Goal: Task Accomplishment & Management: Use online tool/utility

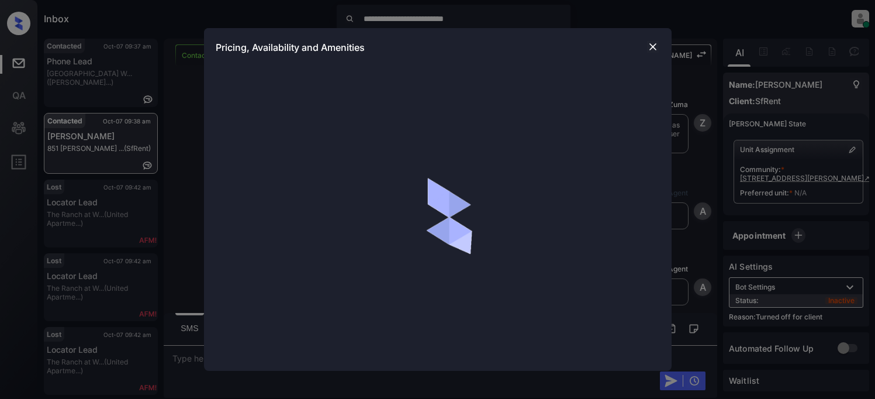
scroll to position [1471, 0]
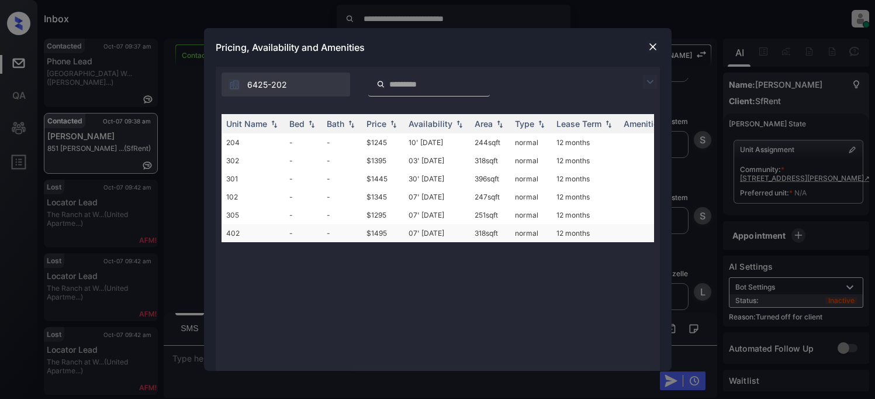
click at [382, 237] on td "$1495" at bounding box center [383, 233] width 42 height 18
click at [380, 230] on td "$1495" at bounding box center [383, 233] width 42 height 18
drag, startPoint x: 380, startPoint y: 230, endPoint x: 394, endPoint y: 230, distance: 14.0
click at [381, 230] on td "$1495" at bounding box center [383, 233] width 42 height 18
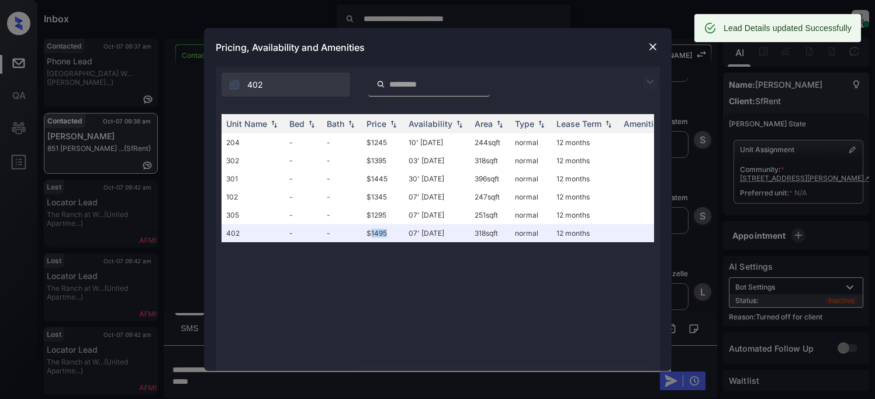
click at [653, 47] on img at bounding box center [653, 47] width 12 height 12
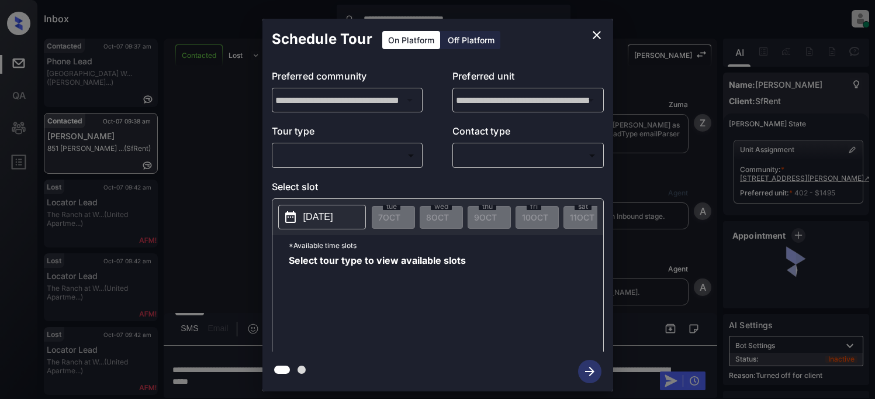
scroll to position [1547, 0]
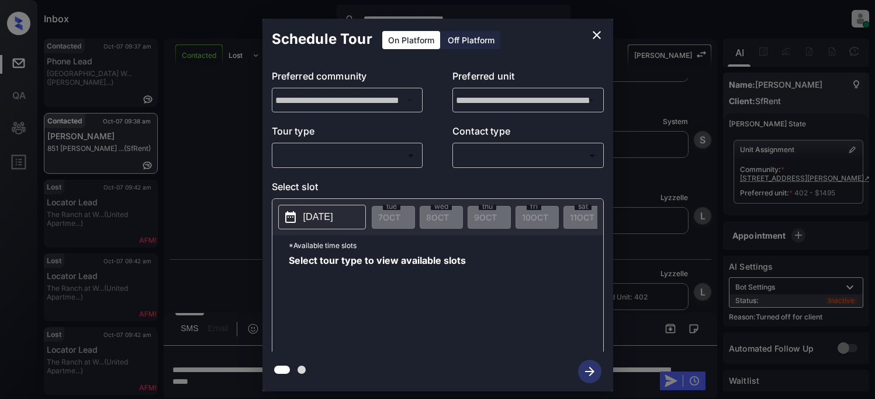
click at [456, 42] on div "Off Platform" at bounding box center [471, 40] width 58 height 18
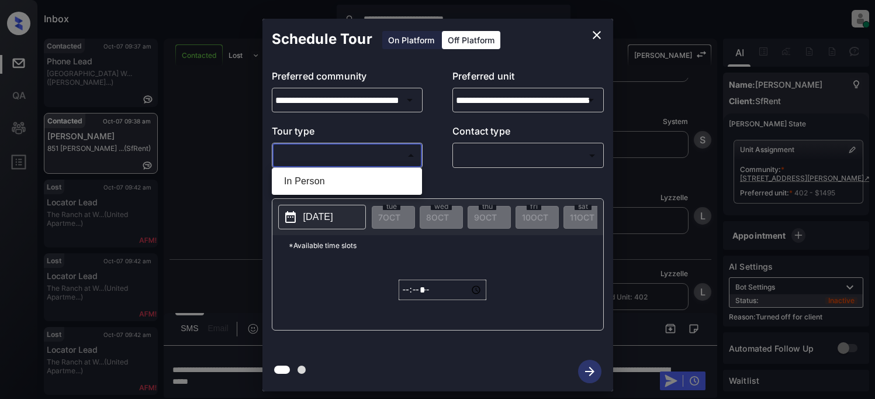
click at [356, 154] on body "**********" at bounding box center [437, 199] width 875 height 399
drag, startPoint x: 328, startPoint y: 180, endPoint x: 434, endPoint y: 164, distance: 107.1
click at [333, 180] on li "In Person" at bounding box center [347, 181] width 144 height 21
type input "********"
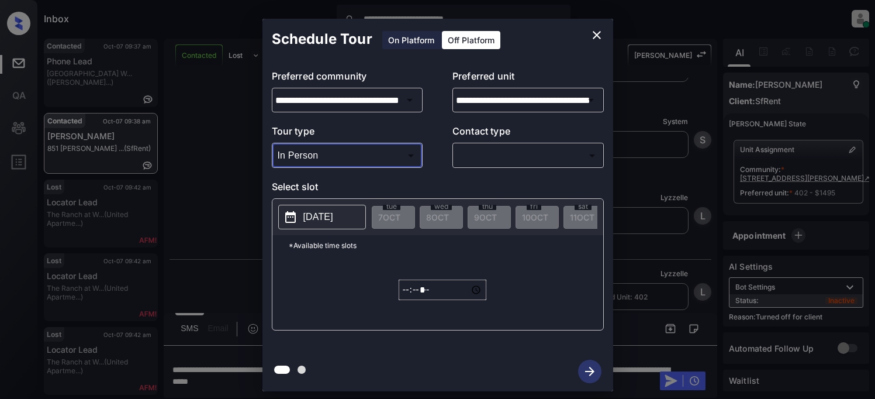
click at [474, 152] on body "**********" at bounding box center [437, 199] width 875 height 399
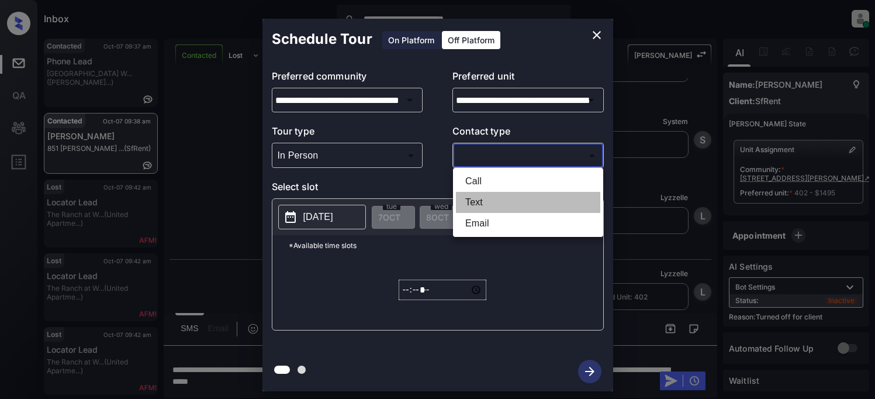
click at [486, 203] on li "Text" at bounding box center [528, 202] width 144 height 21
type input "****"
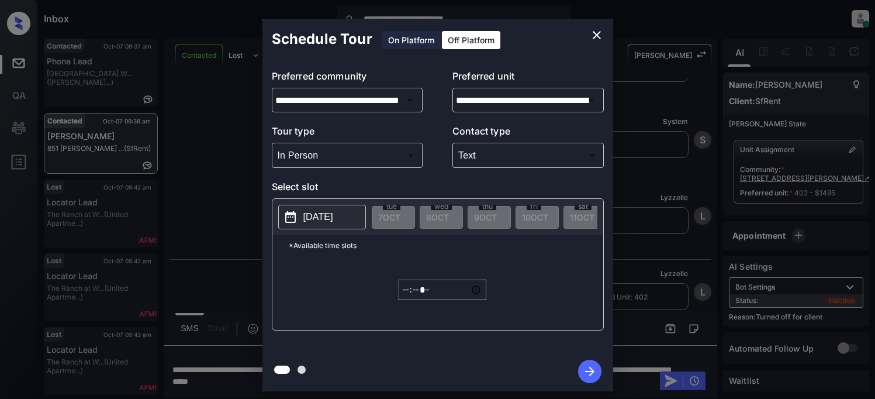
click at [329, 217] on p "2025-10-07" at bounding box center [319, 217] width 30 height 14
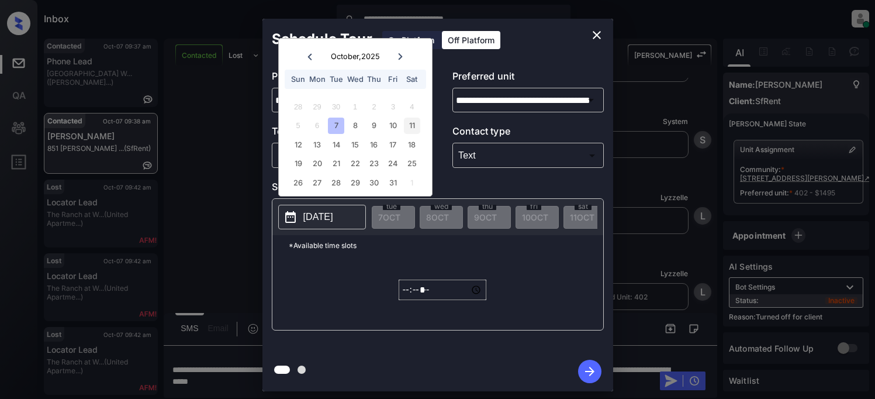
click at [415, 123] on div "11" at bounding box center [412, 126] width 16 height 16
click at [408, 300] on input "*****" at bounding box center [443, 290] width 88 height 20
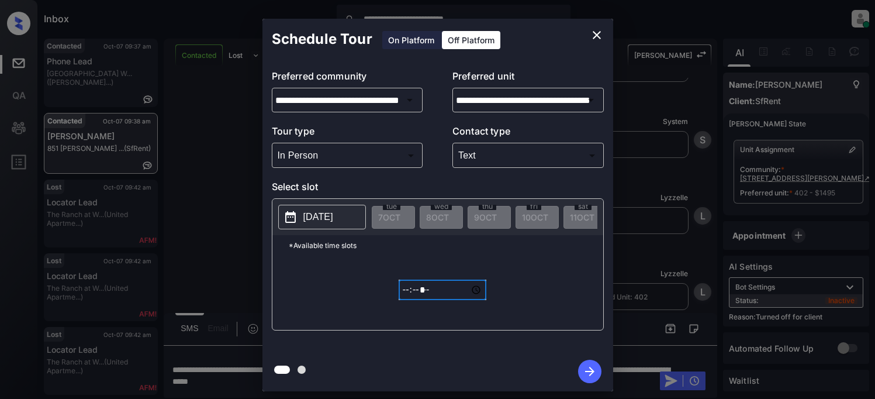
type input "*****"
click at [584, 368] on icon "button" at bounding box center [589, 371] width 23 height 23
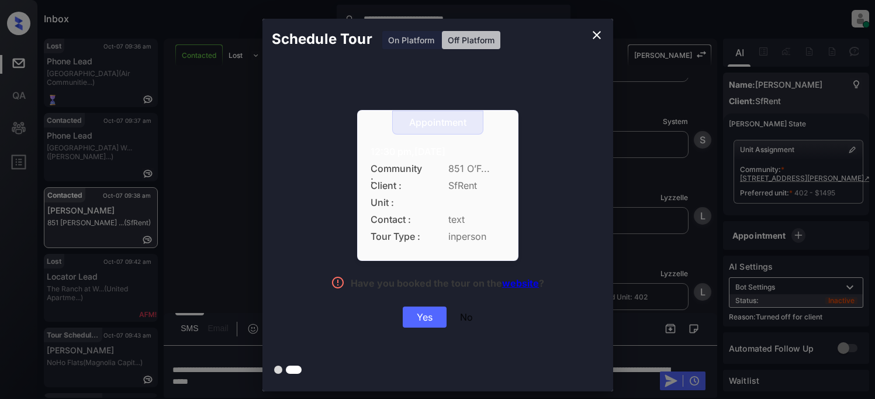
click at [436, 312] on div "Yes" at bounding box center [425, 316] width 44 height 21
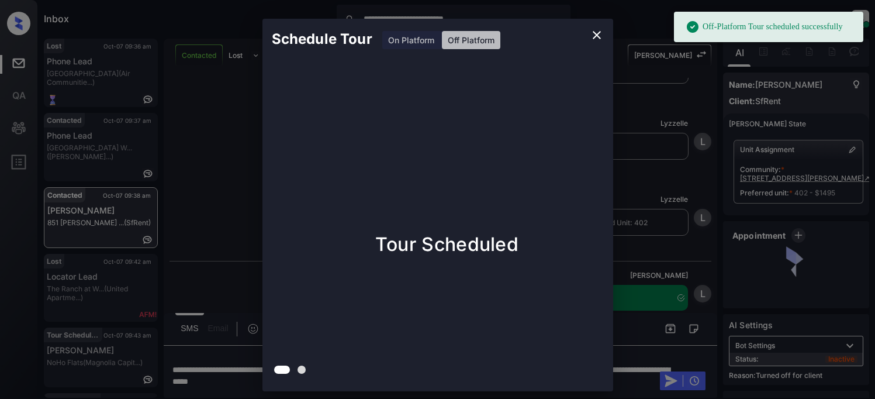
scroll to position [1622, 0]
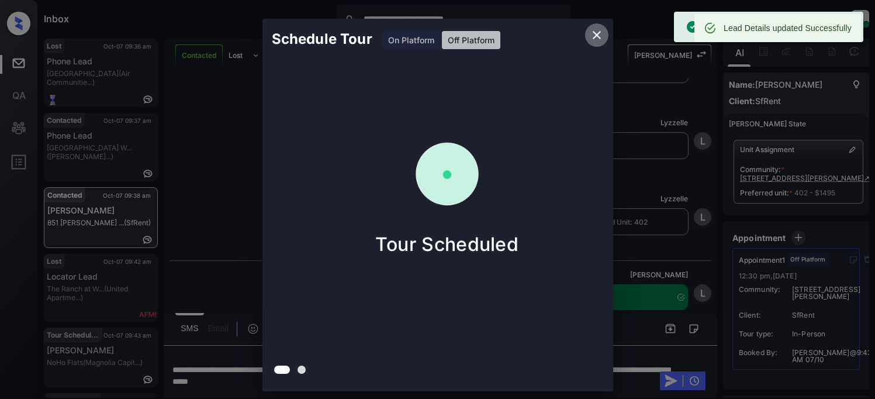
click at [597, 35] on icon "close" at bounding box center [597, 35] width 8 height 8
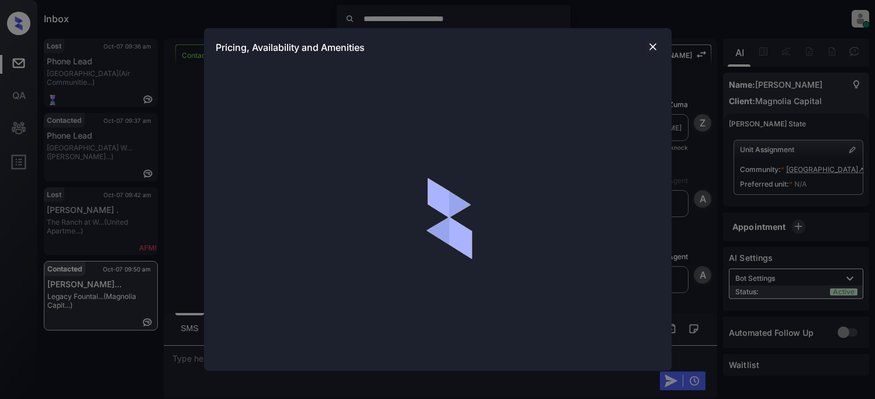
scroll to position [103, 0]
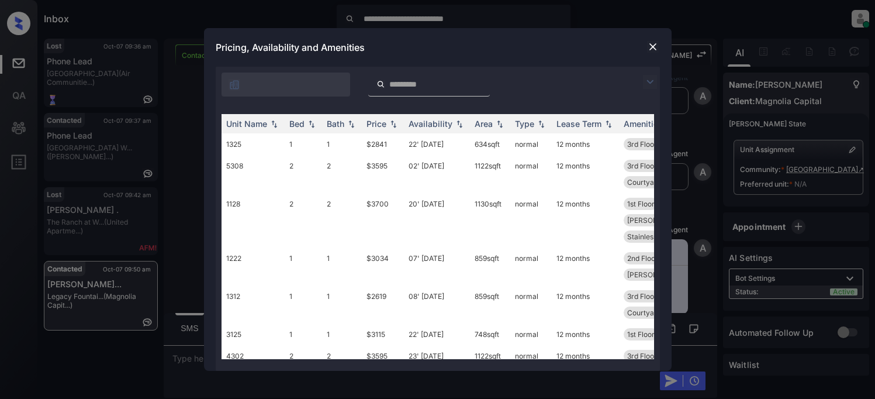
click at [654, 78] on img at bounding box center [650, 82] width 14 height 14
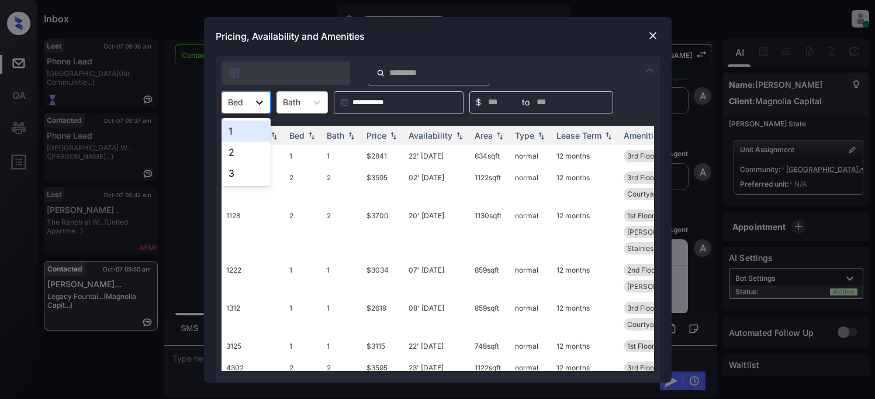
click at [264, 109] on div at bounding box center [259, 102] width 21 height 21
click at [257, 128] on div "1" at bounding box center [246, 130] width 49 height 21
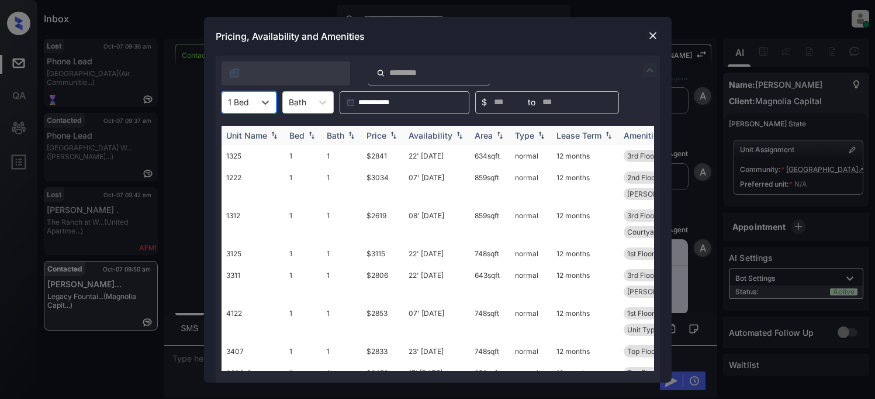
click at [372, 135] on div "Price" at bounding box center [377, 135] width 20 height 10
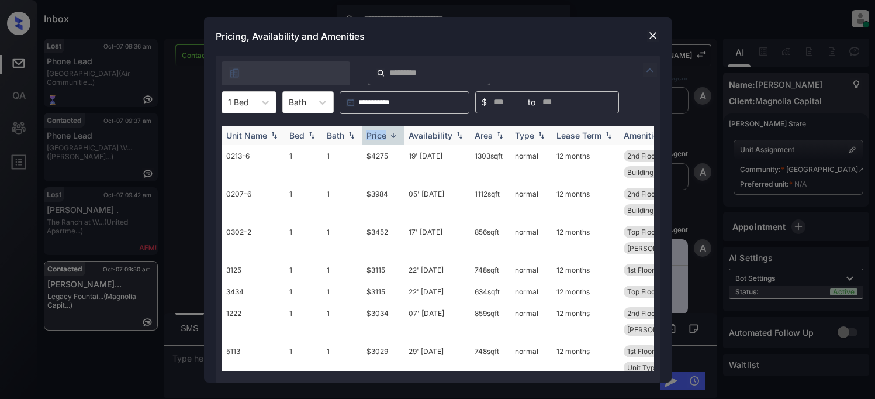
drag, startPoint x: 372, startPoint y: 135, endPoint x: 384, endPoint y: 128, distance: 13.9
click at [372, 134] on div "Price" at bounding box center [377, 135] width 20 height 10
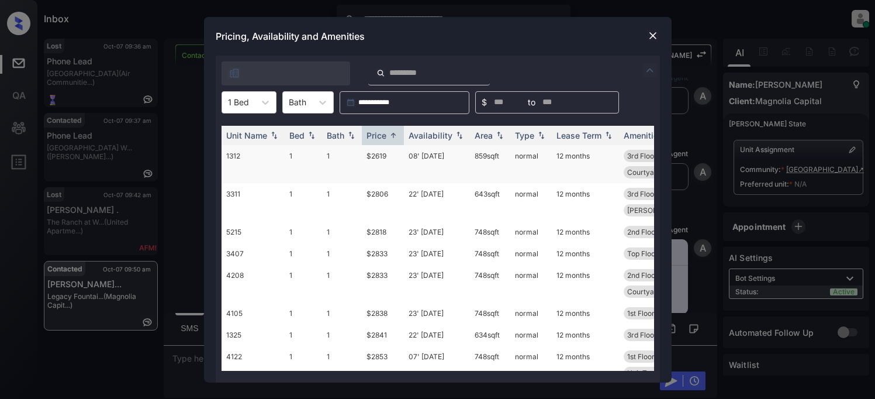
click at [378, 157] on td "$2619" at bounding box center [383, 164] width 42 height 38
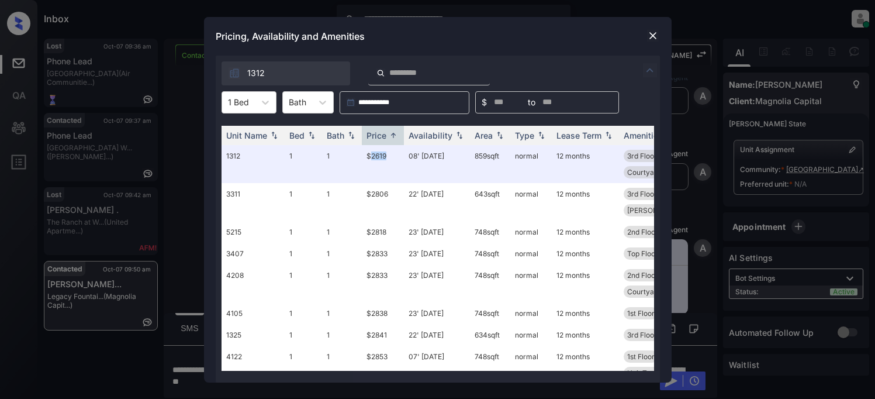
click at [649, 34] on img at bounding box center [653, 36] width 12 height 12
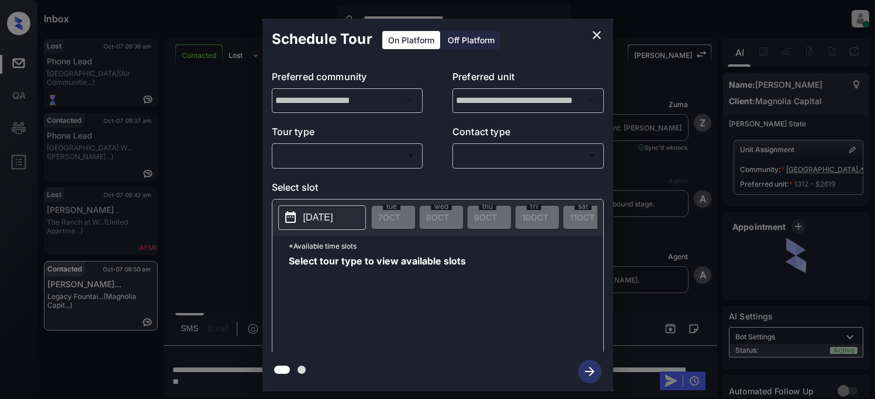
scroll to position [1940, 0]
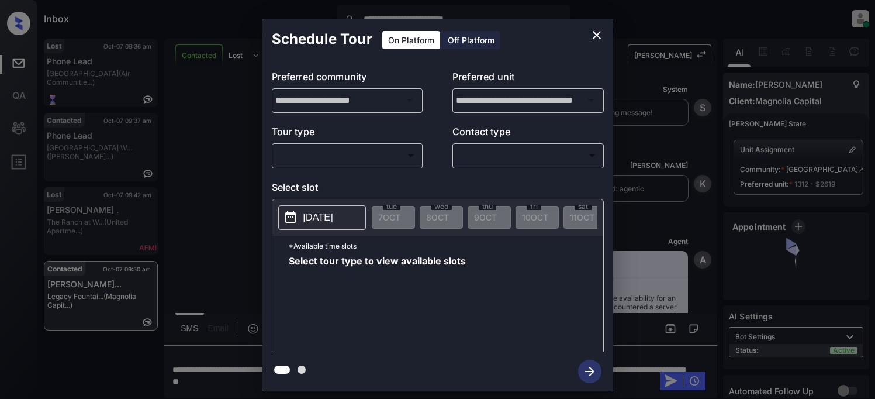
click at [345, 160] on body "**********" at bounding box center [437, 199] width 875 height 399
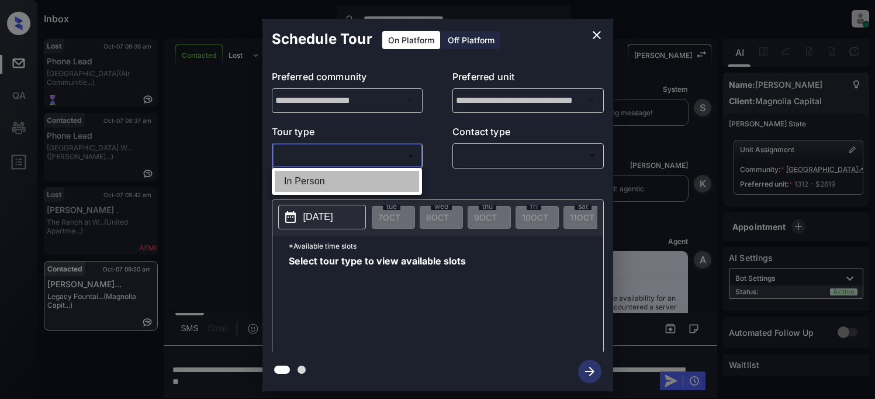
click at [332, 181] on li "In Person" at bounding box center [347, 181] width 144 height 21
type input "********"
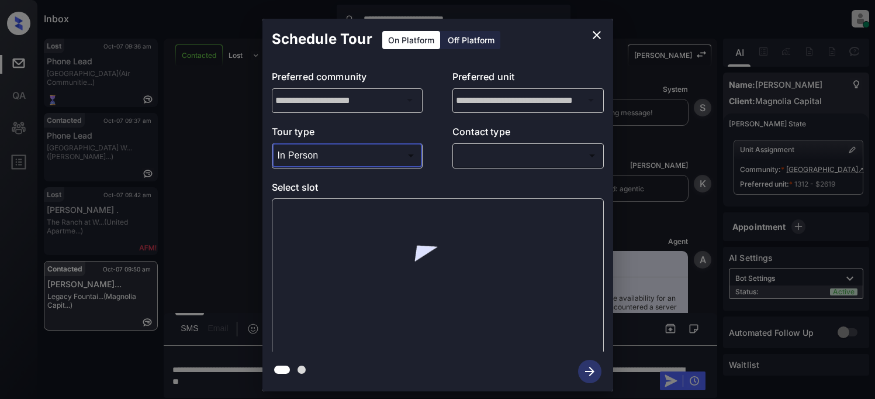
click at [475, 159] on body "**********" at bounding box center [437, 199] width 875 height 399
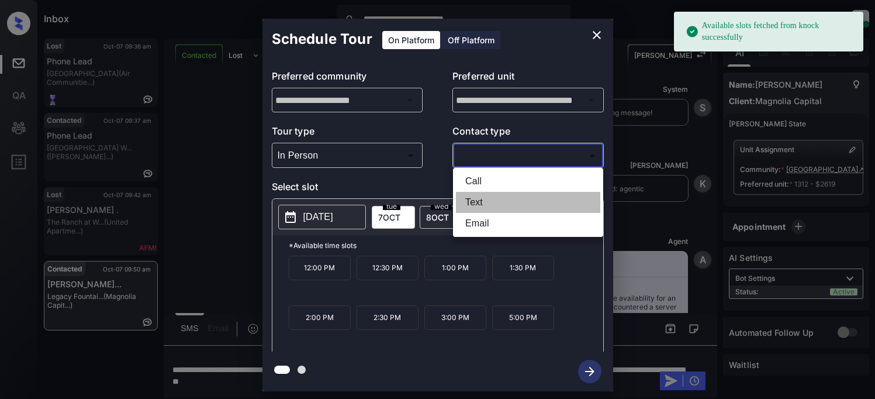
click at [473, 207] on li "Text" at bounding box center [528, 202] width 144 height 21
type input "****"
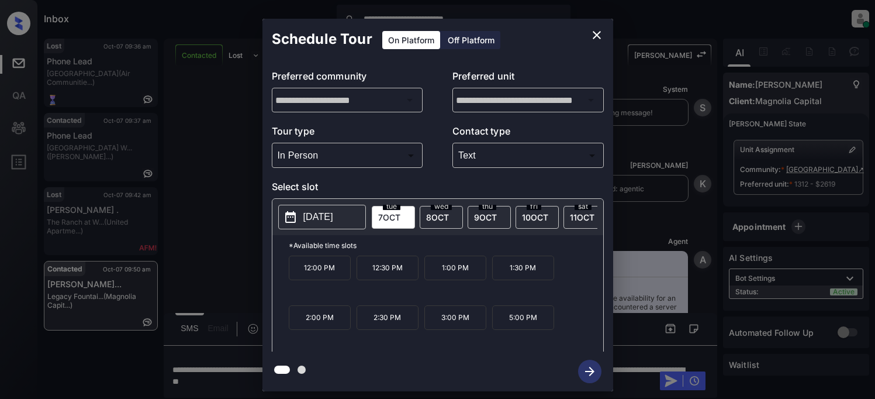
click at [322, 218] on p "[DATE]" at bounding box center [319, 217] width 30 height 14
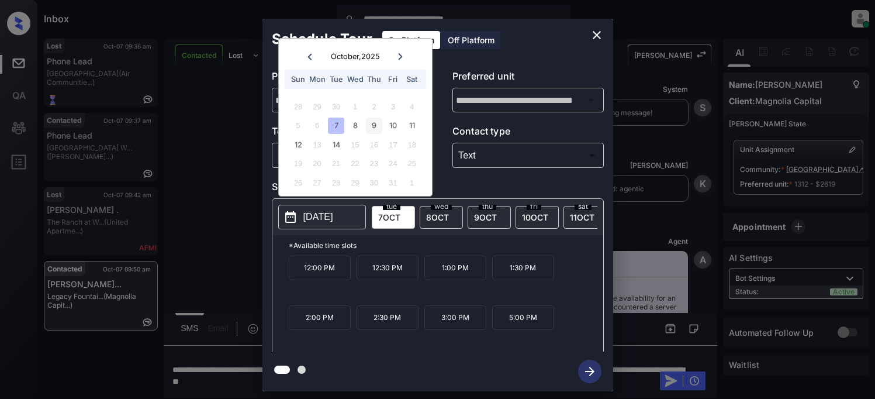
click at [371, 130] on div "9" at bounding box center [374, 126] width 16 height 16
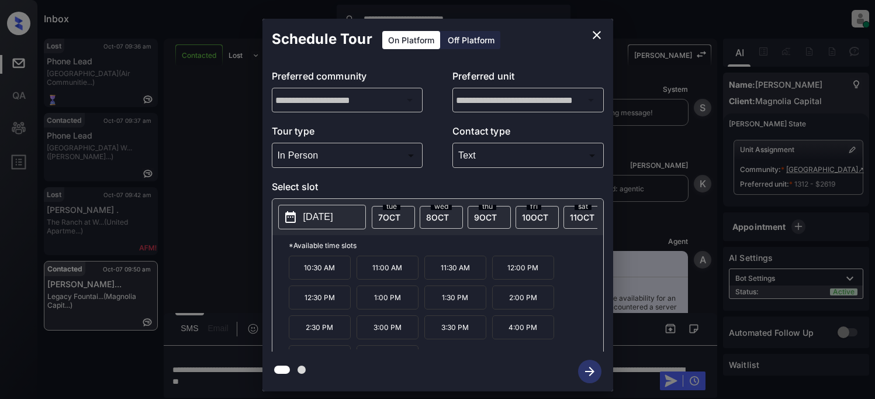
scroll to position [20, 0]
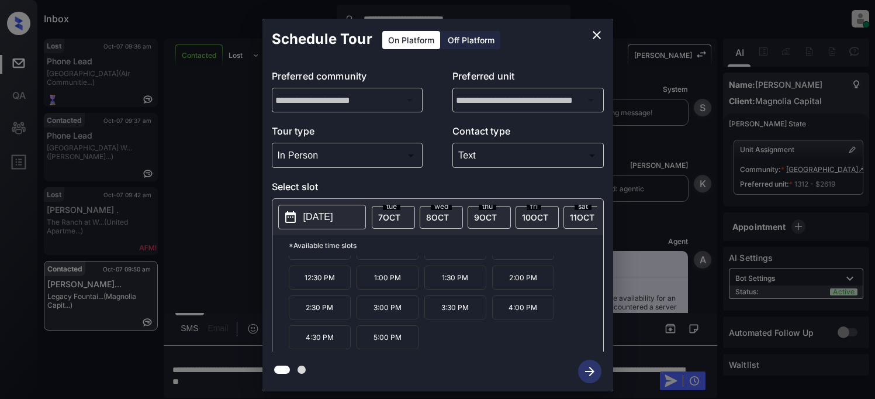
click at [395, 346] on p "5:00 PM" at bounding box center [388, 337] width 62 height 24
click at [587, 370] on icon "button" at bounding box center [589, 371] width 23 height 23
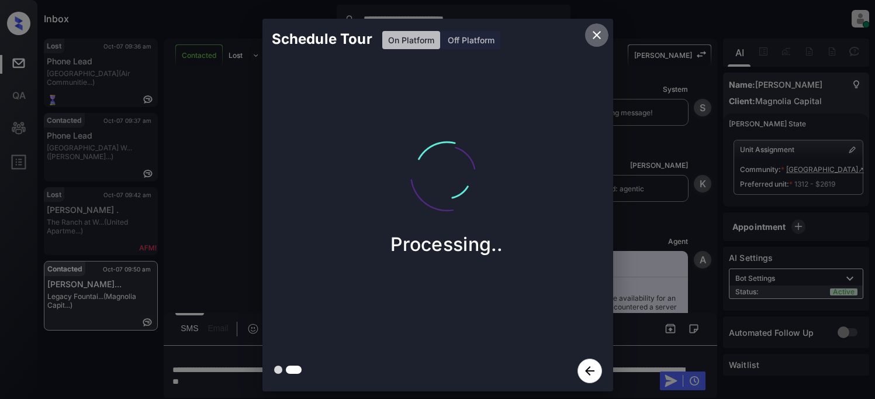
click at [599, 35] on icon "close" at bounding box center [597, 35] width 14 height 14
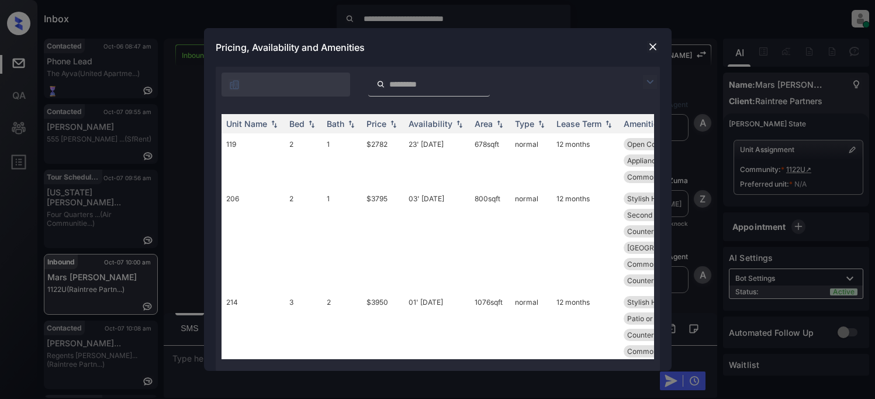
click at [651, 80] on img at bounding box center [650, 82] width 14 height 14
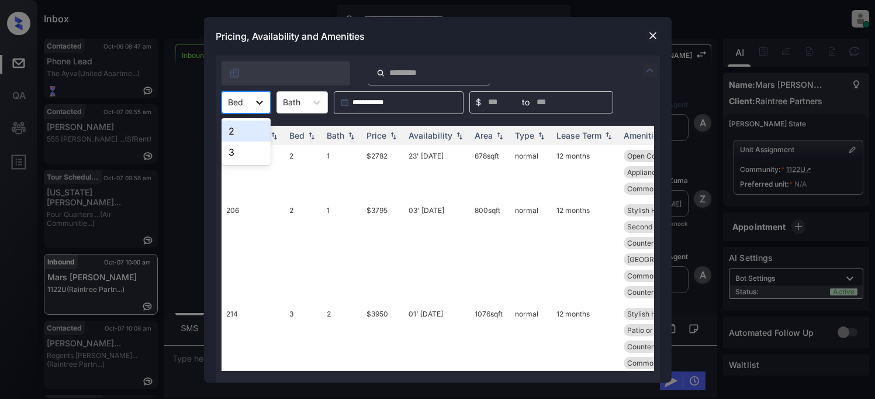
click at [263, 102] on icon at bounding box center [260, 102] width 12 height 12
click at [246, 135] on div "2" at bounding box center [246, 130] width 49 height 21
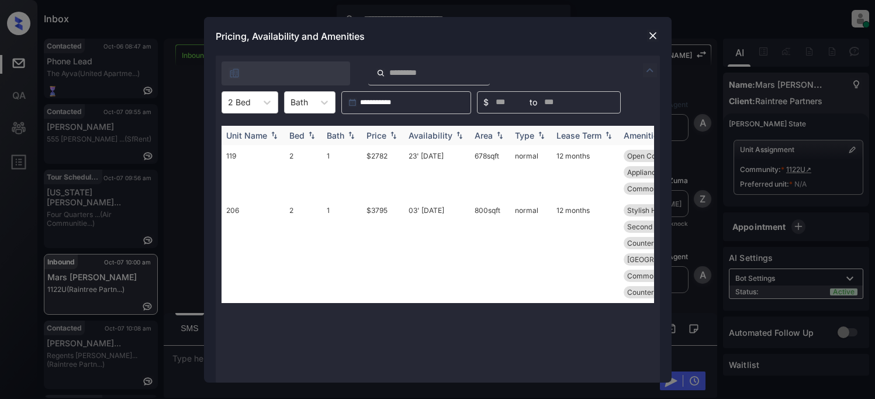
click at [381, 136] on div "Price" at bounding box center [377, 135] width 20 height 10
click at [378, 156] on td "$2782" at bounding box center [383, 172] width 42 height 54
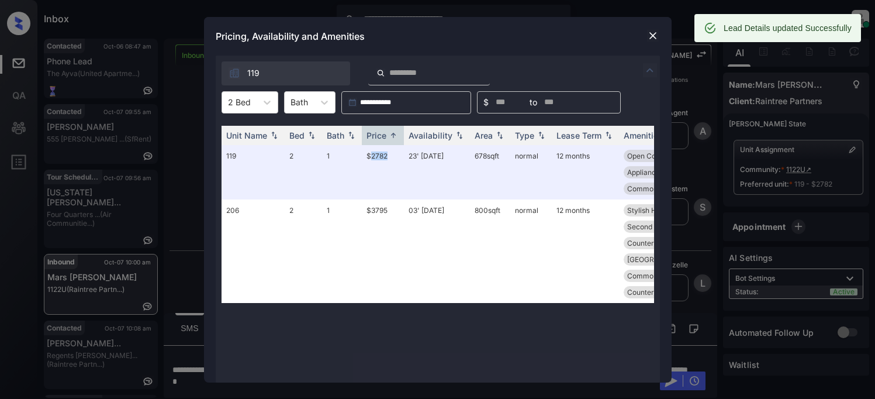
scroll to position [1630, 0]
click at [651, 33] on img at bounding box center [653, 36] width 12 height 12
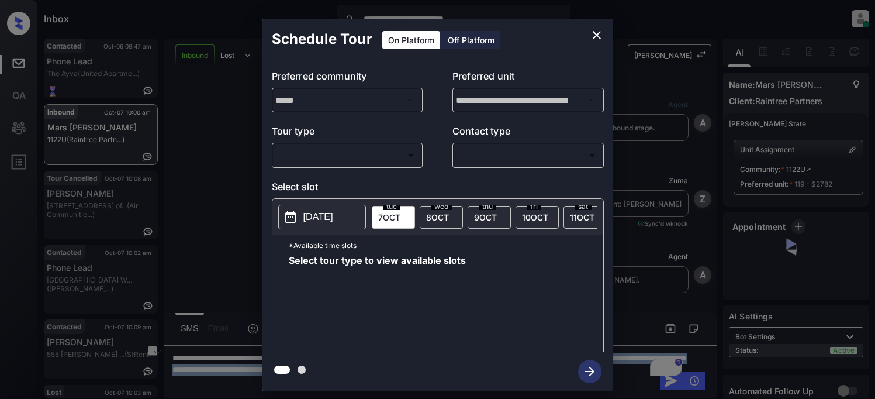
scroll to position [1337, 0]
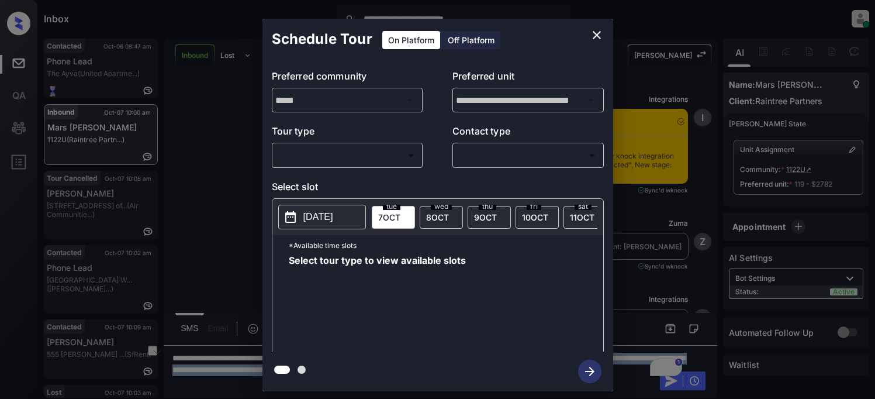
click at [330, 158] on body "**********" at bounding box center [437, 199] width 875 height 399
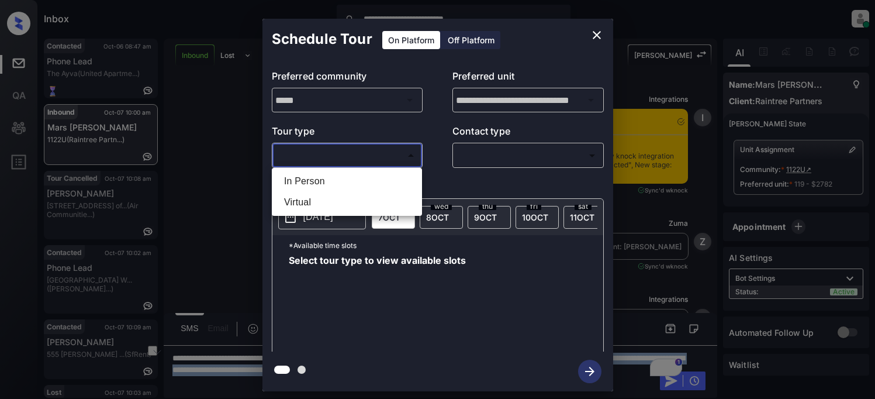
drag, startPoint x: 295, startPoint y: 201, endPoint x: 325, endPoint y: 194, distance: 30.6
click at [297, 201] on li "Virtual" at bounding box center [347, 202] width 144 height 21
type input "*******"
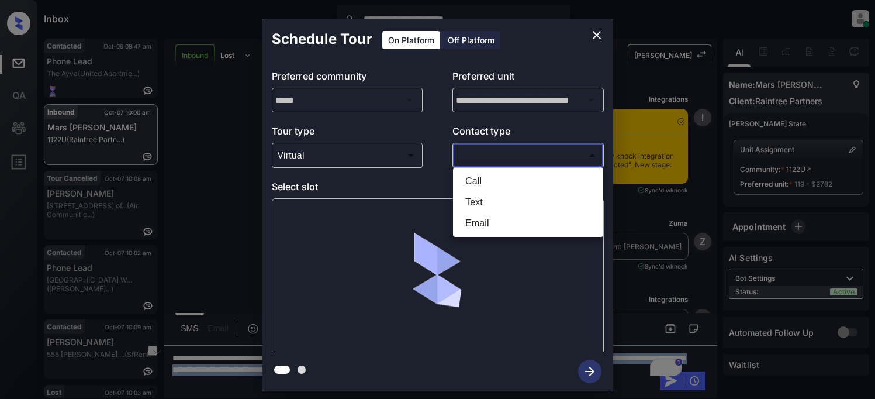
drag, startPoint x: 470, startPoint y: 157, endPoint x: 476, endPoint y: 157, distance: 6.4
click at [475, 157] on body "**********" at bounding box center [437, 199] width 875 height 399
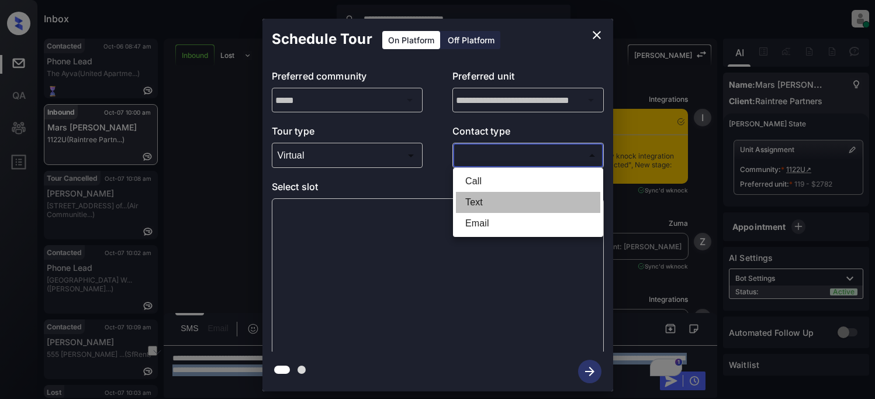
click at [479, 202] on li "Text" at bounding box center [528, 202] width 144 height 21
type input "****"
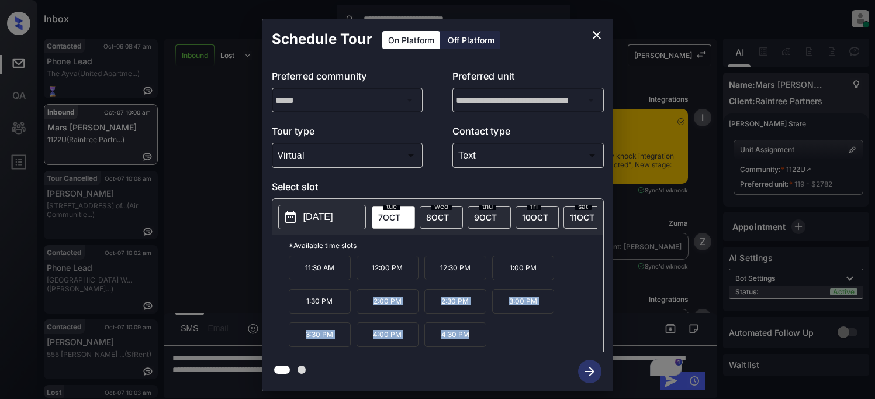
drag, startPoint x: 374, startPoint y: 307, endPoint x: 474, endPoint y: 343, distance: 106.2
click at [478, 341] on div "11:30 AM 12:00 PM 12:30 PM 1:00 PM 1:30 PM 2:00 PM 2:30 PM 3:00 PM 3:30 PM 4:00…" at bounding box center [446, 303] width 315 height 94
copy div "2:00 PM 2:30 PM 3:00 PM 3:30 PM 4:00 PM 4:30 PM"
click at [230, 367] on div "**********" at bounding box center [437, 205] width 875 height 410
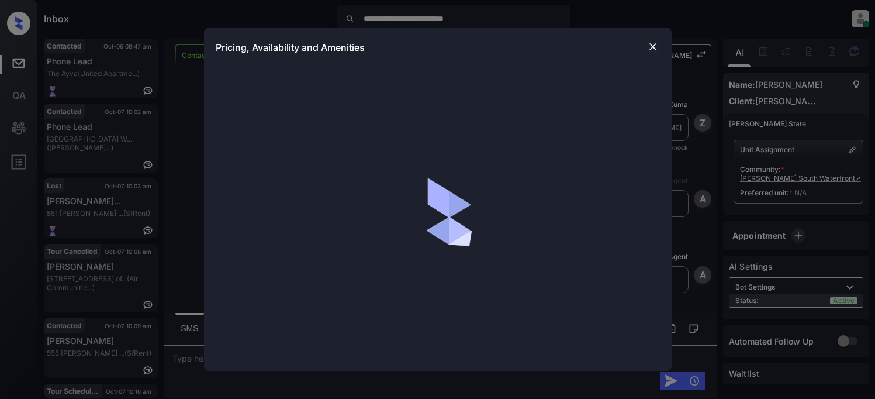
scroll to position [1036, 0]
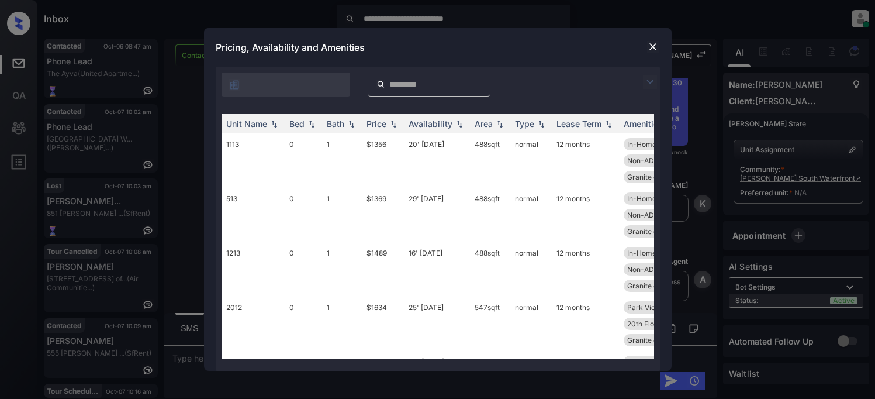
click at [651, 83] on img at bounding box center [650, 82] width 14 height 14
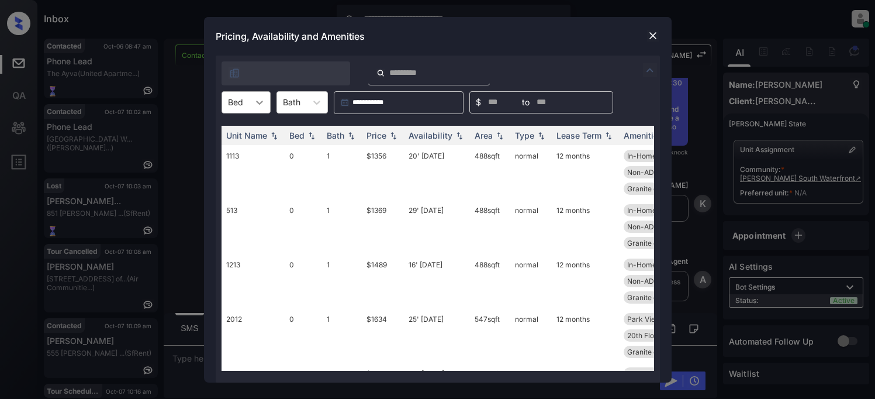
click at [261, 104] on icon at bounding box center [260, 102] width 12 height 12
click at [250, 150] on div "1" at bounding box center [246, 152] width 49 height 21
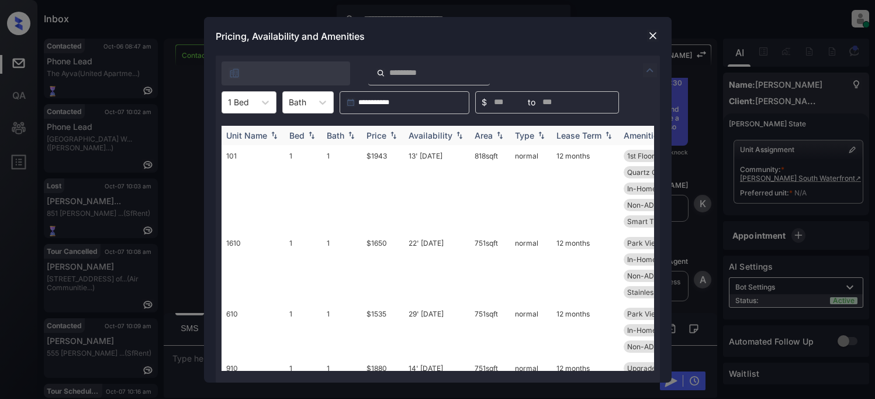
click at [370, 133] on div "Price" at bounding box center [377, 135] width 20 height 10
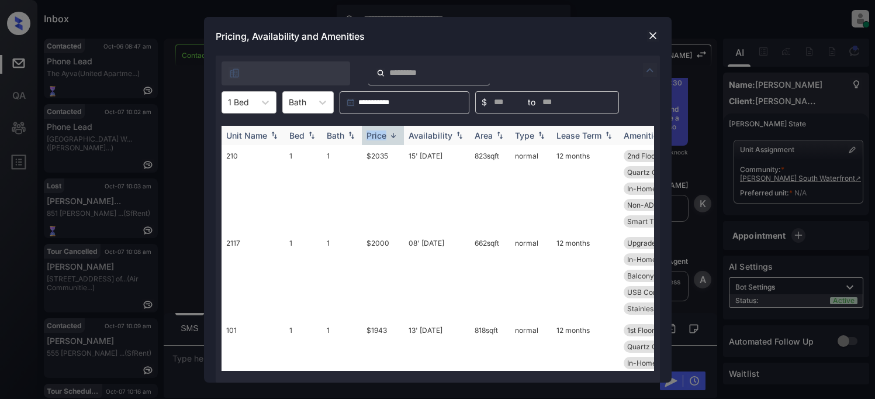
click at [370, 133] on div "Price" at bounding box center [377, 135] width 20 height 10
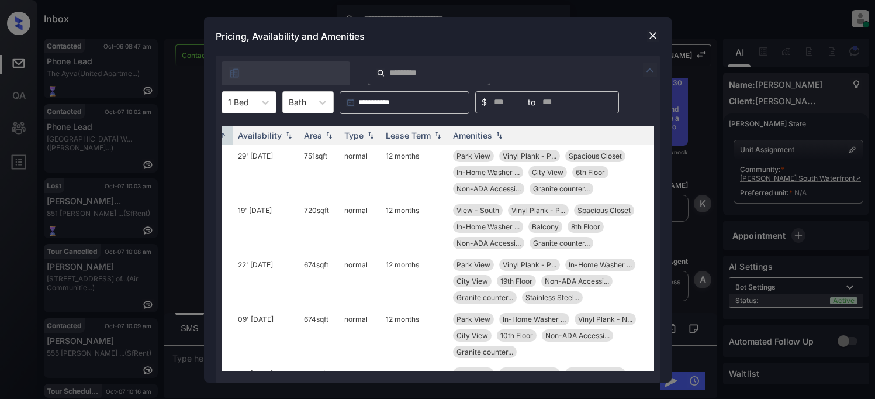
scroll to position [0, 187]
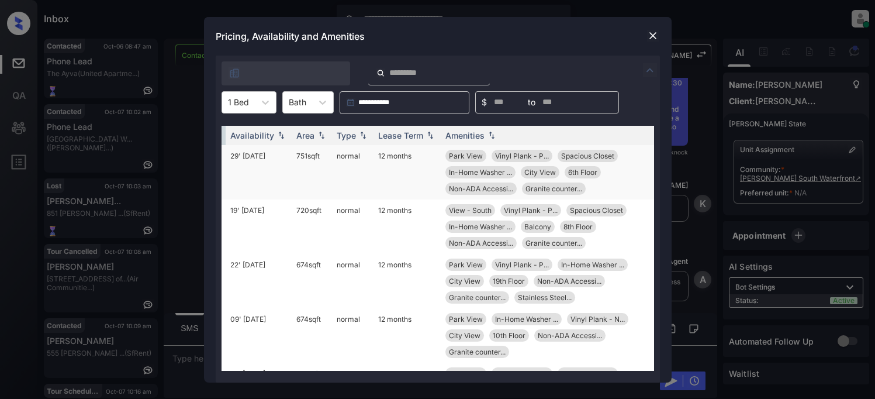
click at [247, 157] on td "29' [DATE]" at bounding box center [259, 172] width 66 height 54
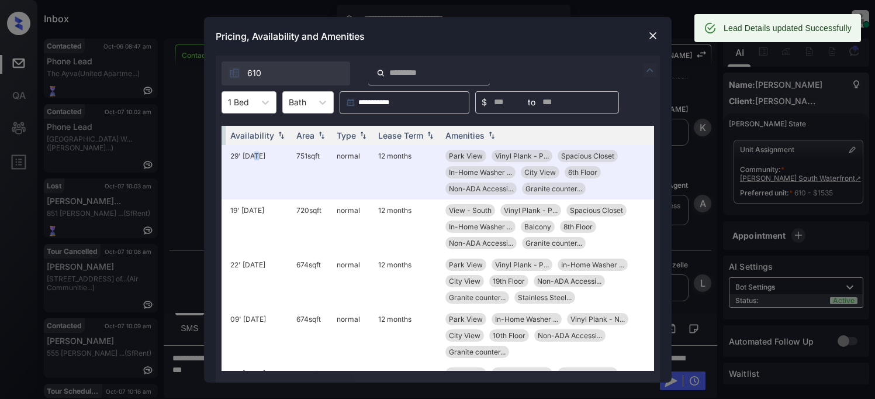
scroll to position [1112, 0]
click at [652, 40] on img at bounding box center [653, 36] width 12 height 12
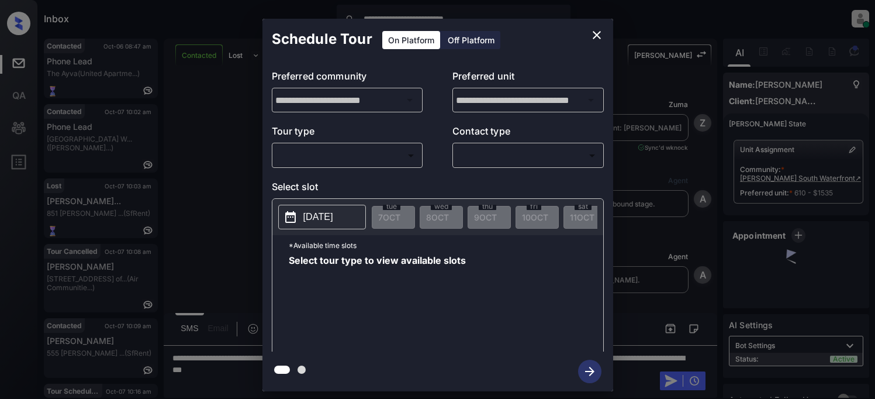
scroll to position [1112, 0]
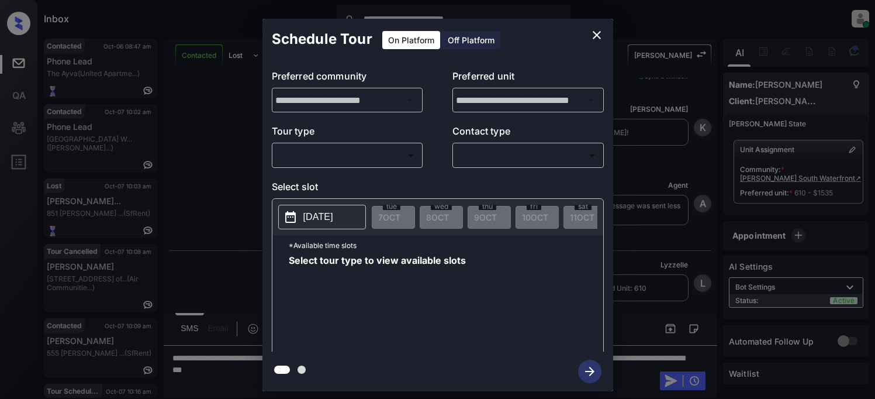
click at [348, 152] on body "**********" at bounding box center [437, 199] width 875 height 399
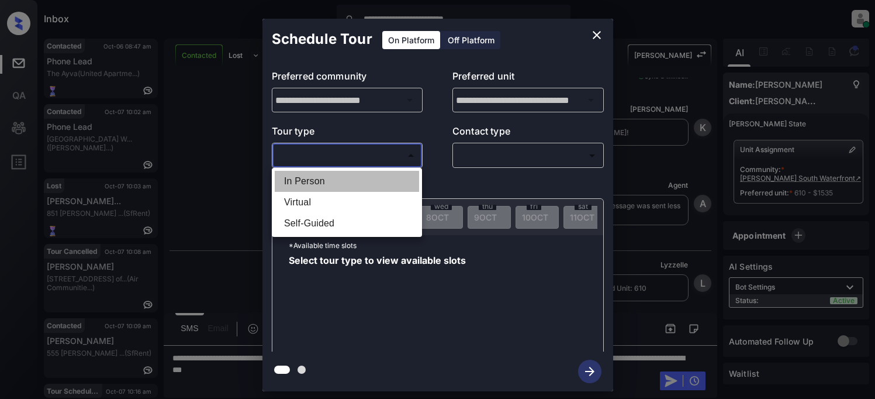
click at [322, 184] on li "In Person" at bounding box center [347, 181] width 144 height 21
type input "********"
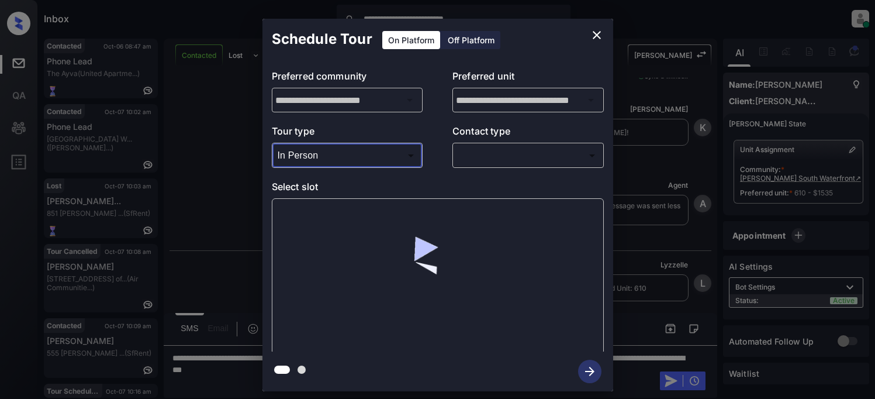
click at [497, 154] on body "**********" at bounding box center [437, 199] width 875 height 399
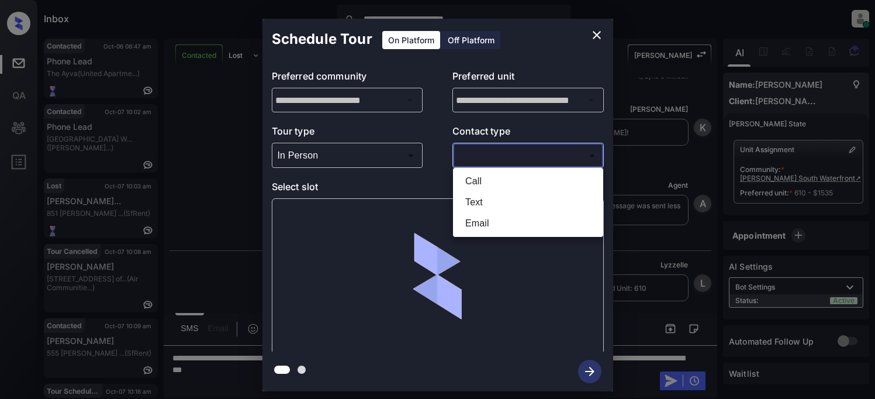
click at [484, 200] on li "Text" at bounding box center [528, 202] width 144 height 21
click at [476, 159] on body "**********" at bounding box center [437, 199] width 875 height 399
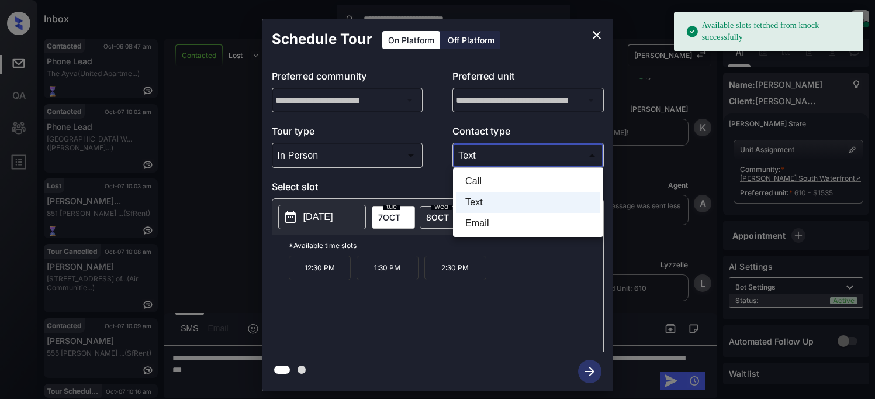
click at [477, 180] on li "Call" at bounding box center [528, 181] width 144 height 21
type input "****"
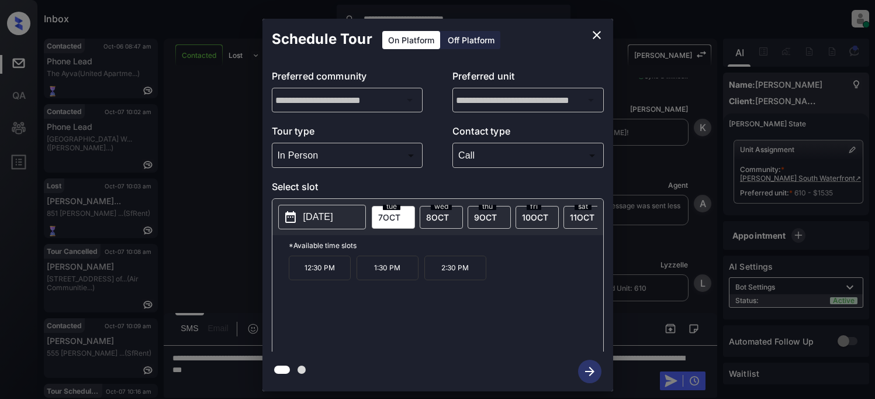
click at [445, 215] on span "[DATE]" at bounding box center [437, 217] width 23 height 10
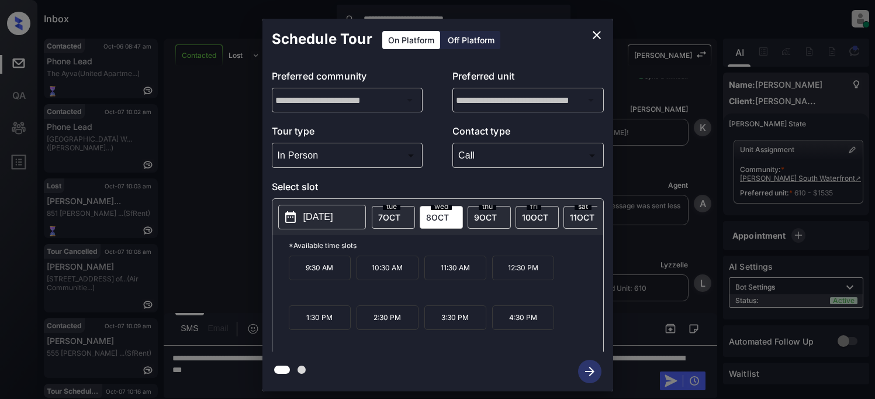
click at [481, 218] on span "[DATE]" at bounding box center [485, 217] width 23 height 10
click at [385, 278] on p "11:00 AM" at bounding box center [388, 268] width 62 height 25
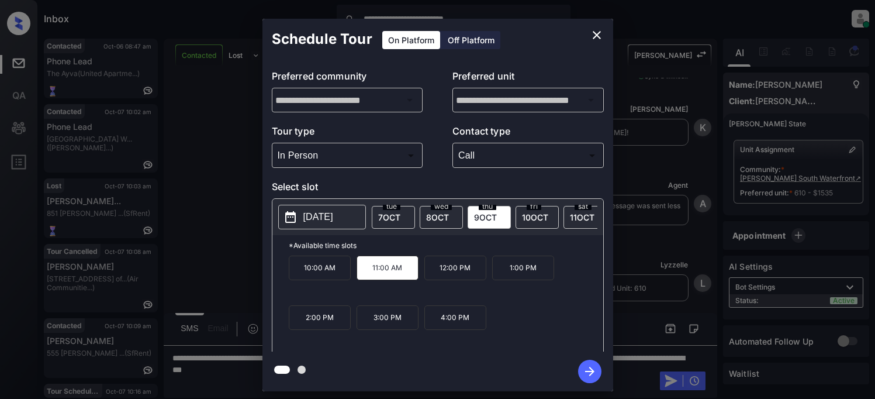
click at [591, 371] on icon "button" at bounding box center [589, 371] width 9 height 9
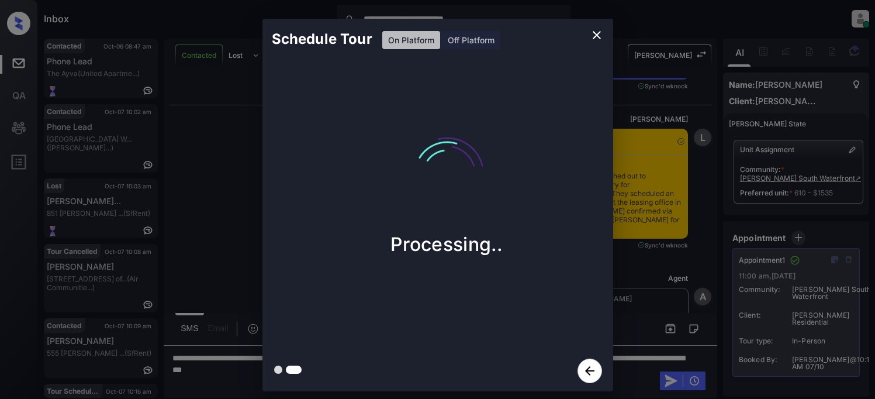
scroll to position [1606, 0]
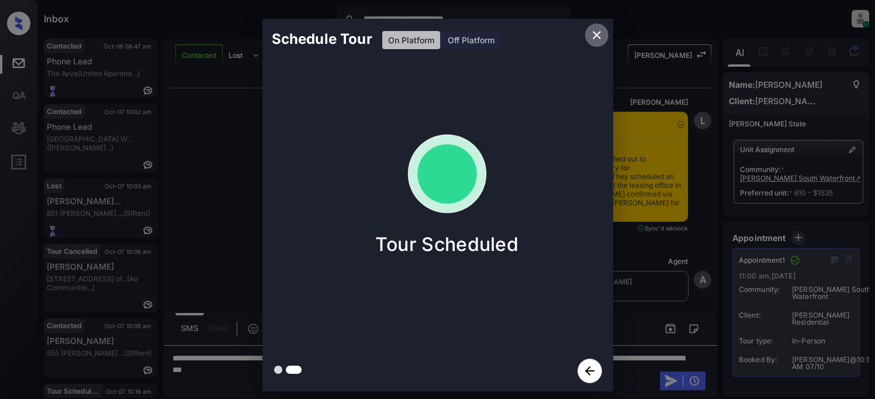
click at [601, 36] on icon "close" at bounding box center [597, 35] width 14 height 14
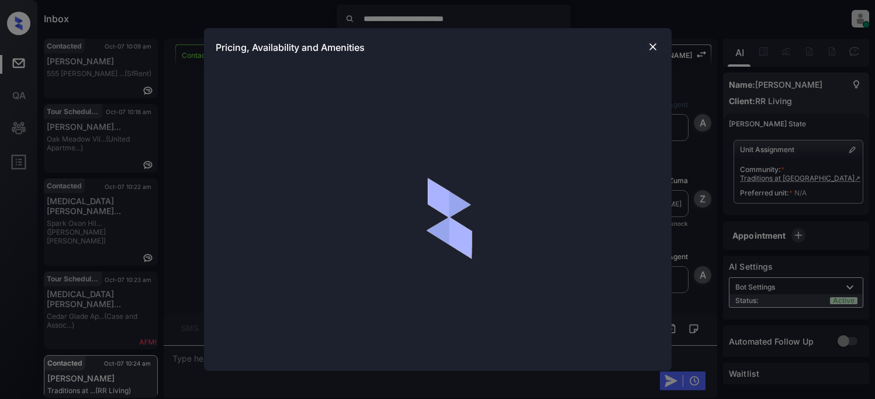
scroll to position [699, 0]
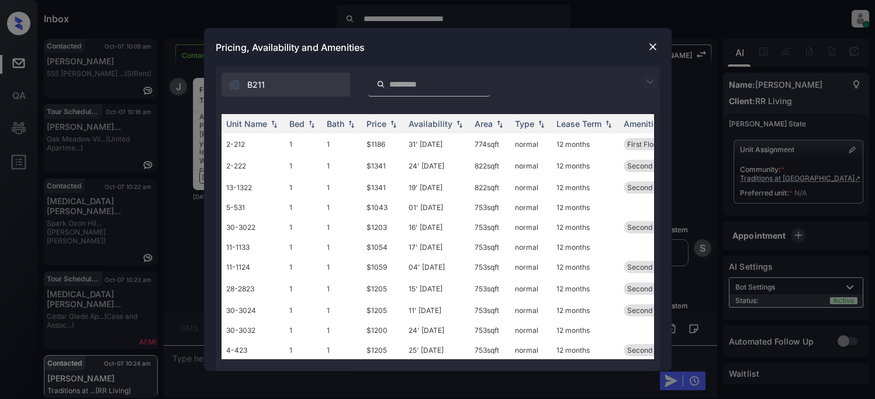
click at [654, 81] on img at bounding box center [650, 82] width 14 height 14
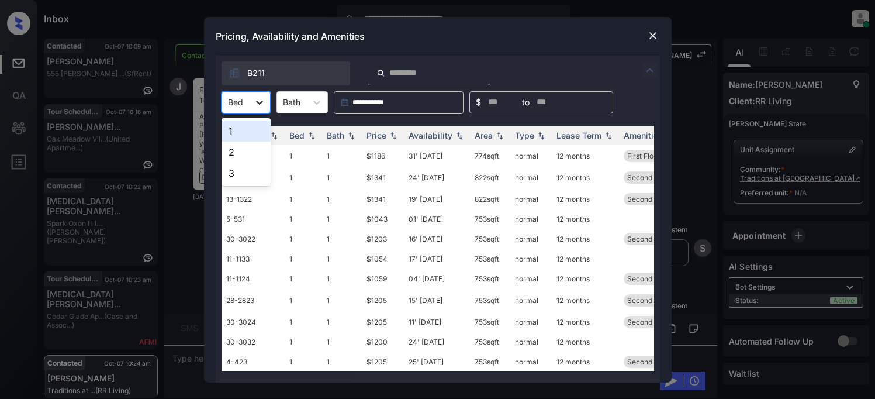
click at [263, 102] on icon at bounding box center [260, 102] width 12 height 12
click at [245, 172] on div "3" at bounding box center [246, 173] width 49 height 21
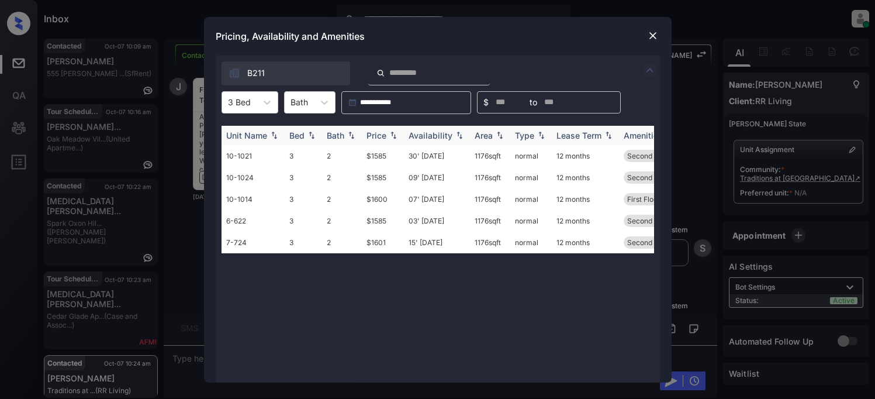
click at [377, 133] on div "Price" at bounding box center [377, 135] width 20 height 10
click at [376, 159] on td "$1585" at bounding box center [383, 156] width 42 height 22
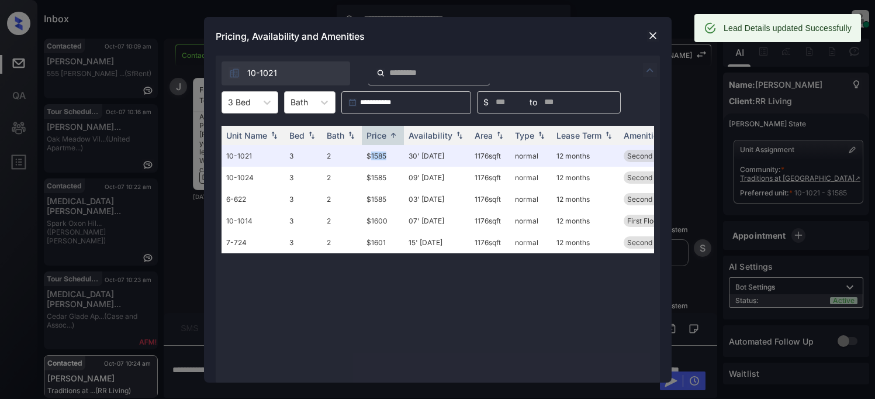
click at [652, 35] on img at bounding box center [653, 36] width 12 height 12
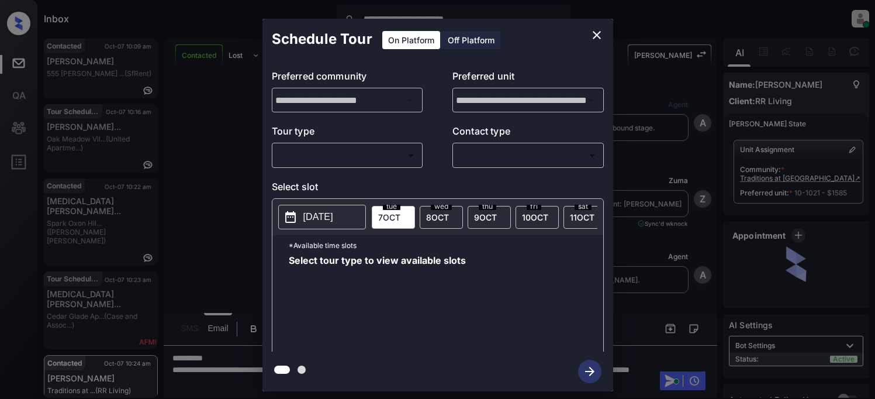
scroll to position [833, 0]
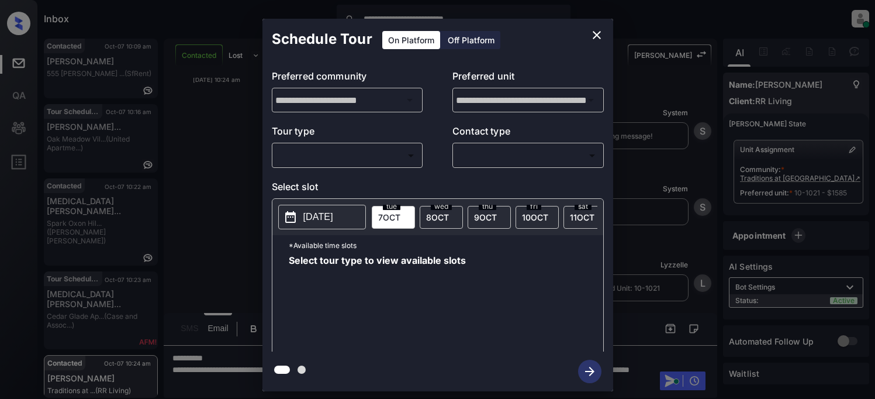
click at [336, 153] on body "**********" at bounding box center [437, 199] width 875 height 399
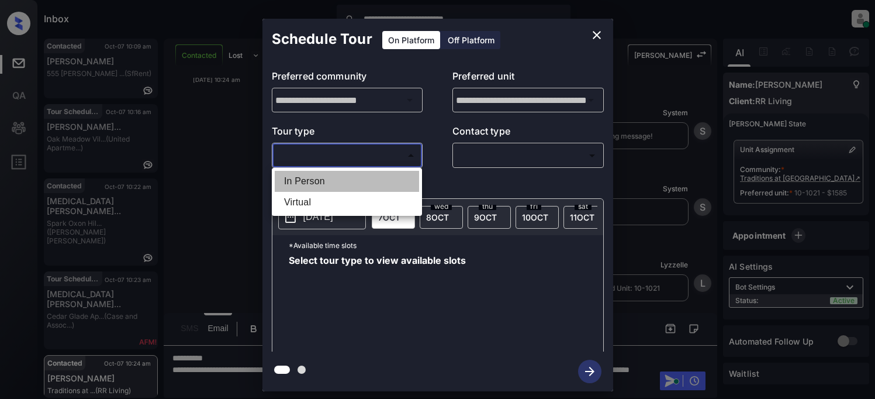
click at [319, 185] on li "In Person" at bounding box center [347, 181] width 144 height 21
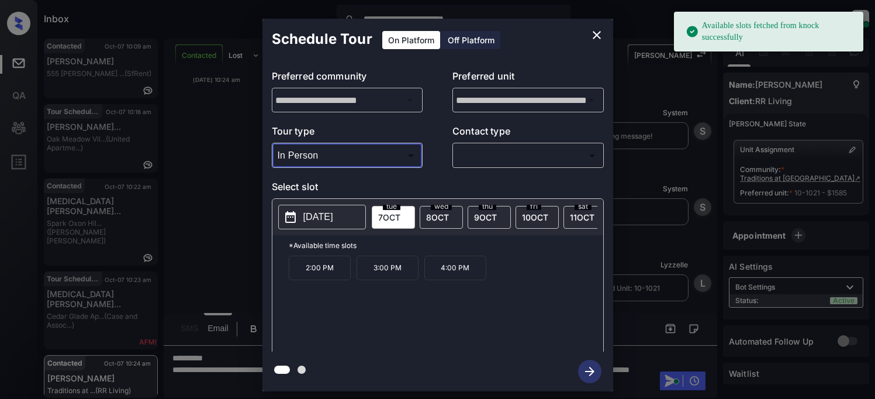
click at [336, 156] on body "**********" at bounding box center [437, 199] width 875 height 399
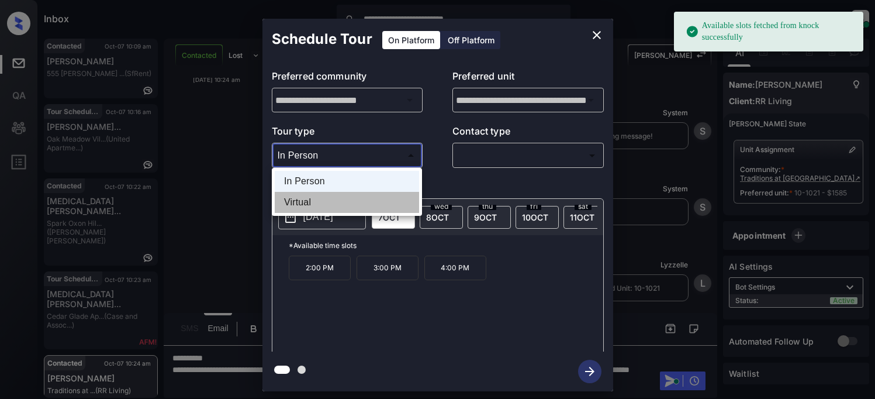
click at [305, 201] on li "Virtual" at bounding box center [347, 202] width 144 height 21
type input "*******"
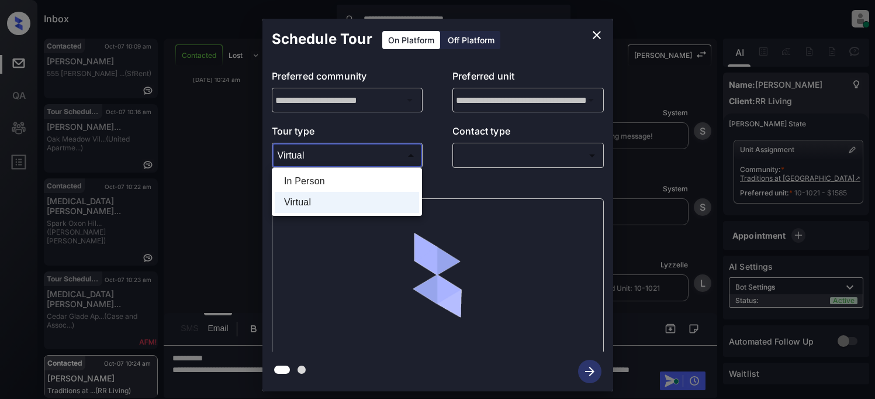
click at [322, 160] on body "**********" at bounding box center [437, 199] width 875 height 399
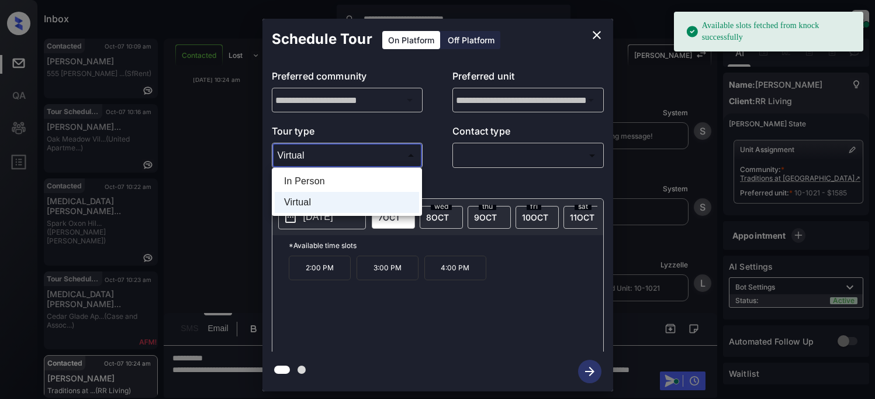
click at [597, 33] on div at bounding box center [437, 199] width 875 height 399
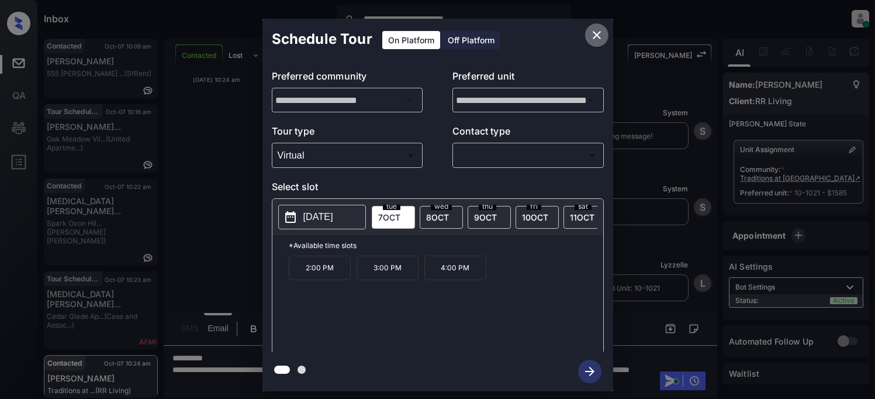
click at [598, 36] on icon "close" at bounding box center [597, 35] width 8 height 8
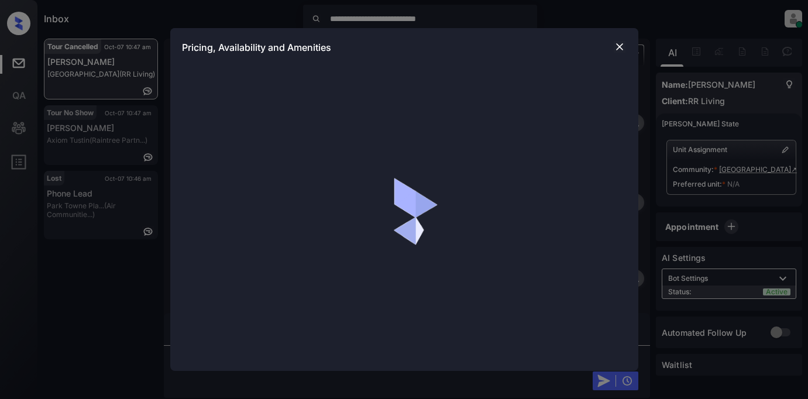
scroll to position [4968, 0]
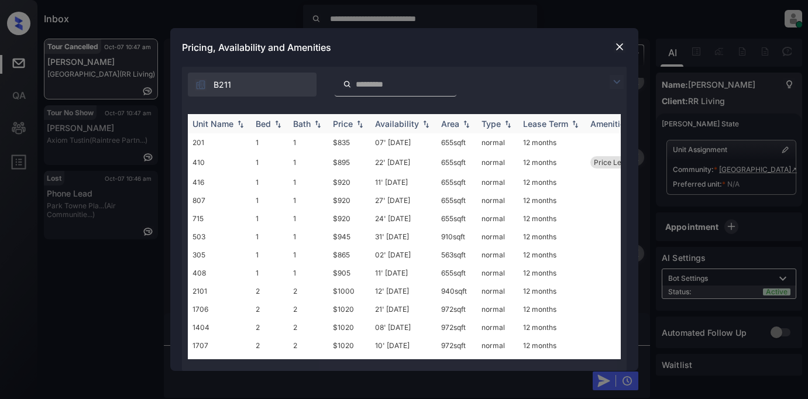
click at [325, 122] on th "Bath" at bounding box center [308, 123] width 40 height 19
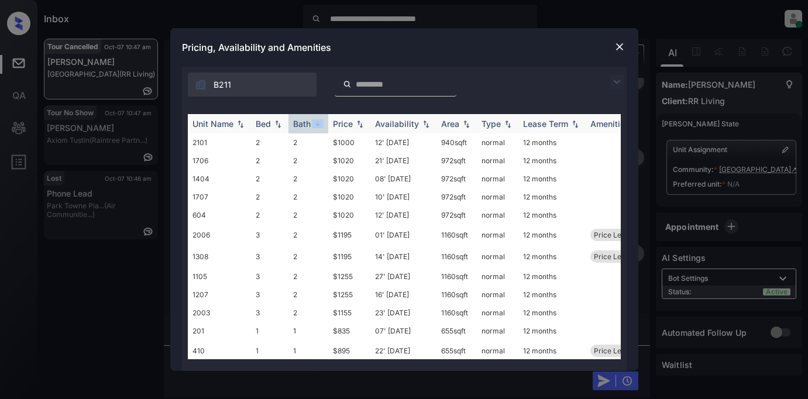
click at [326, 122] on th "Bath" at bounding box center [308, 123] width 40 height 19
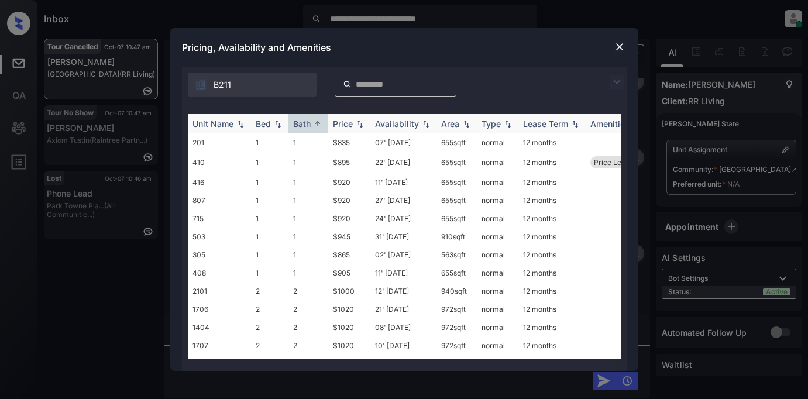
click at [351, 123] on div "Price" at bounding box center [343, 124] width 20 height 10
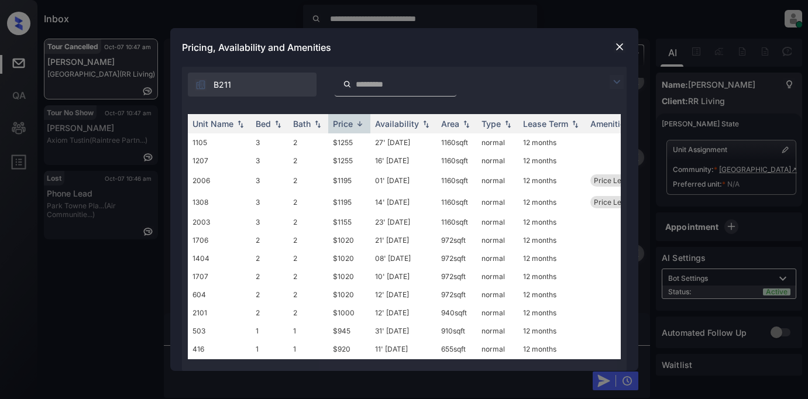
click at [623, 84] on div at bounding box center [619, 82] width 14 height 14
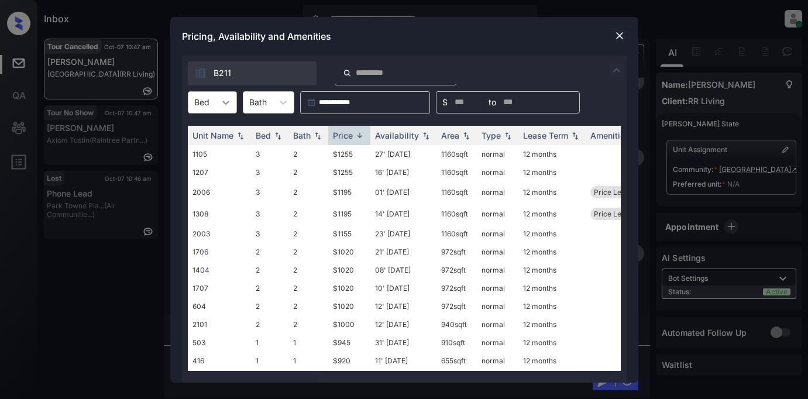
click at [226, 104] on icon at bounding box center [226, 102] width 12 height 12
click at [208, 129] on div "1" at bounding box center [212, 130] width 49 height 21
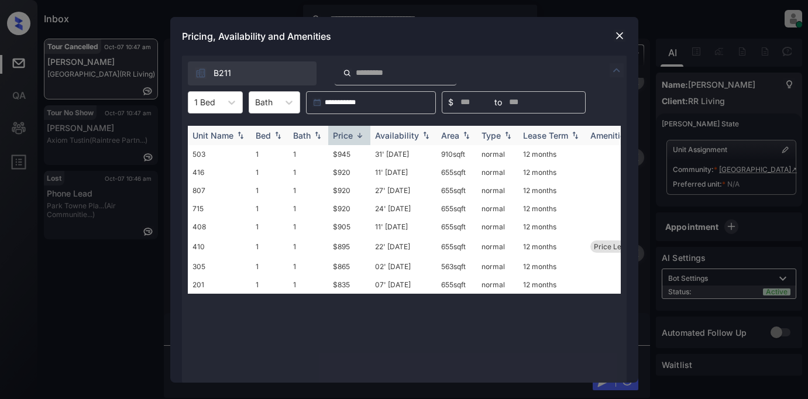
click at [343, 133] on div "Price" at bounding box center [343, 135] width 20 height 10
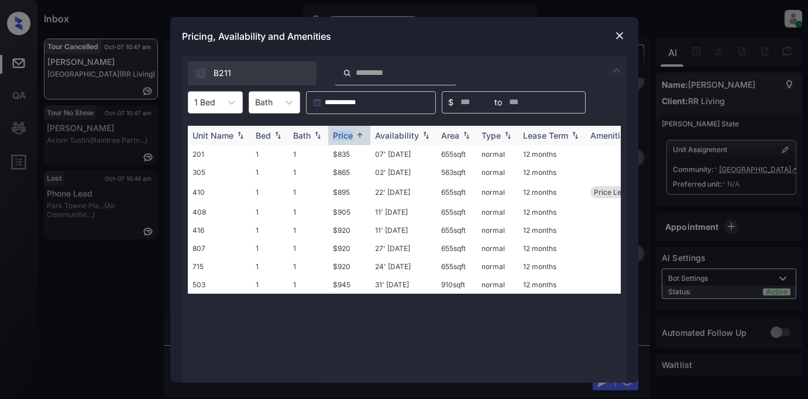
click at [343, 133] on div "Price" at bounding box center [343, 135] width 20 height 10
click at [343, 137] on div "Price" at bounding box center [343, 135] width 20 height 10
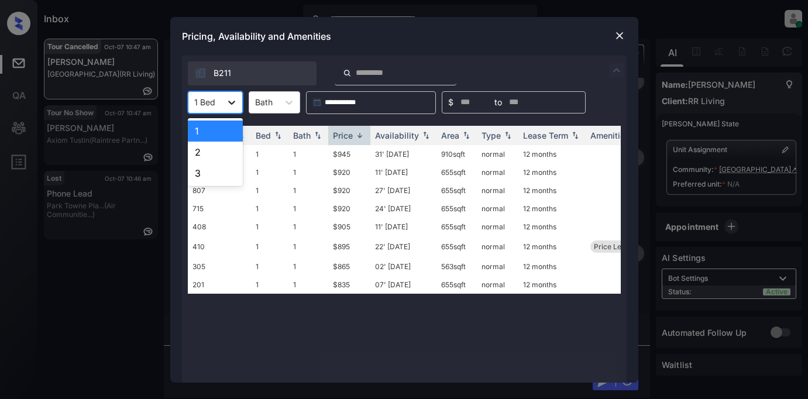
click at [229, 107] on icon at bounding box center [232, 102] width 12 height 12
click at [202, 152] on div "2" at bounding box center [215, 152] width 55 height 21
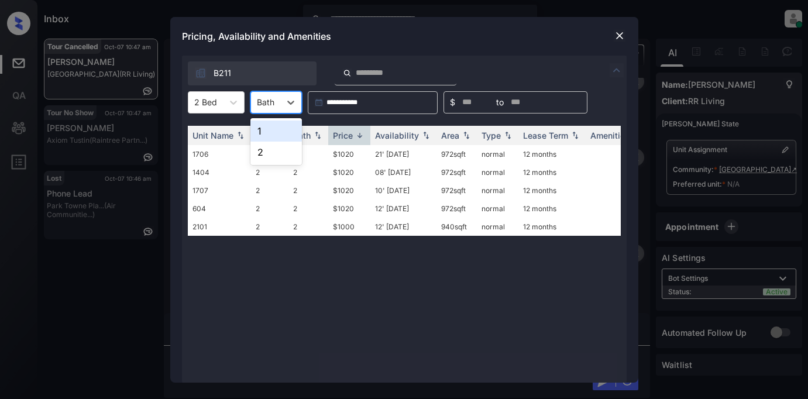
click at [276, 107] on div "Bath" at bounding box center [265, 102] width 29 height 17
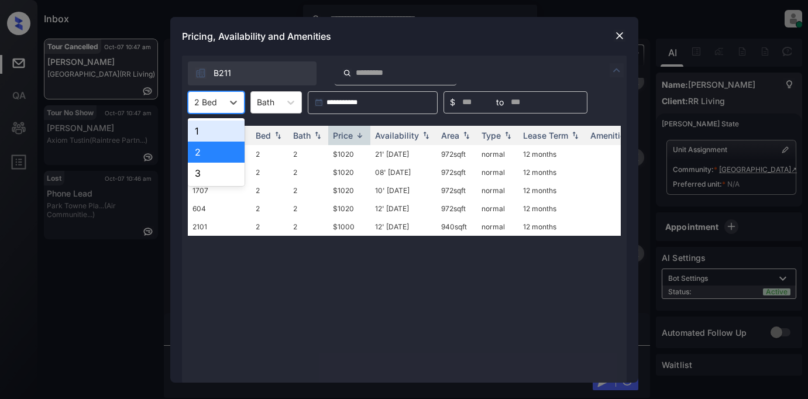
click at [202, 99] on div at bounding box center [205, 102] width 23 height 12
click at [358, 138] on img at bounding box center [360, 135] width 12 height 9
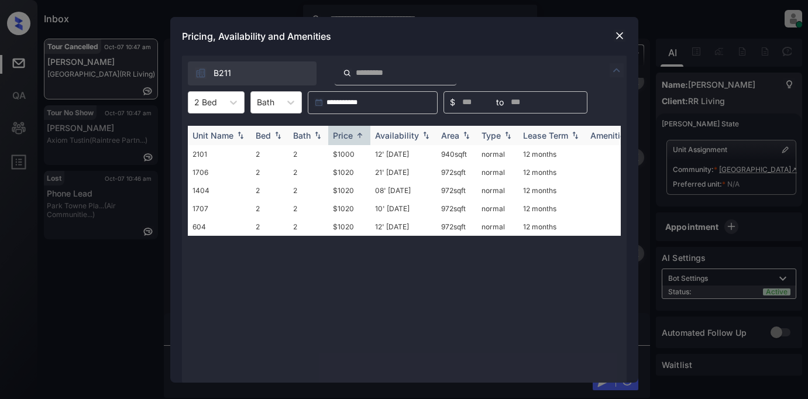
click at [358, 138] on img at bounding box center [360, 135] width 12 height 9
click at [339, 142] on th "Price" at bounding box center [349, 135] width 42 height 19
click at [337, 172] on td "$1020" at bounding box center [349, 172] width 42 height 18
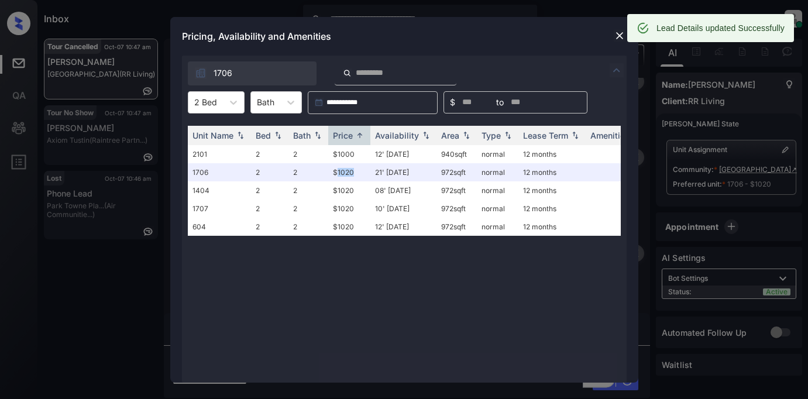
click at [625, 39] on img at bounding box center [619, 36] width 12 height 12
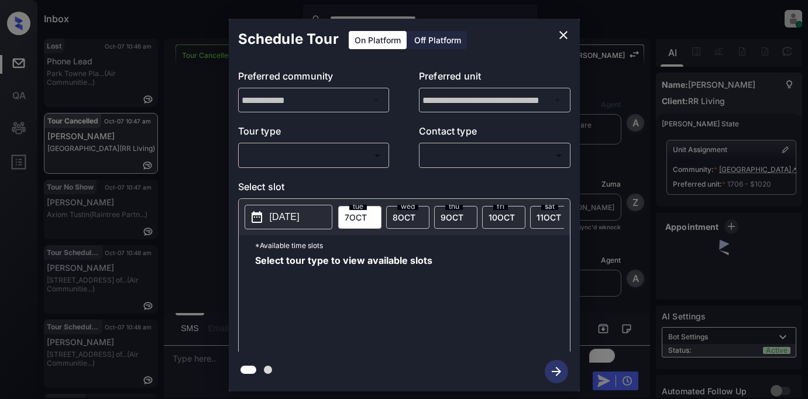
scroll to position [7617, 0]
click at [347, 154] on body "**********" at bounding box center [404, 199] width 808 height 399
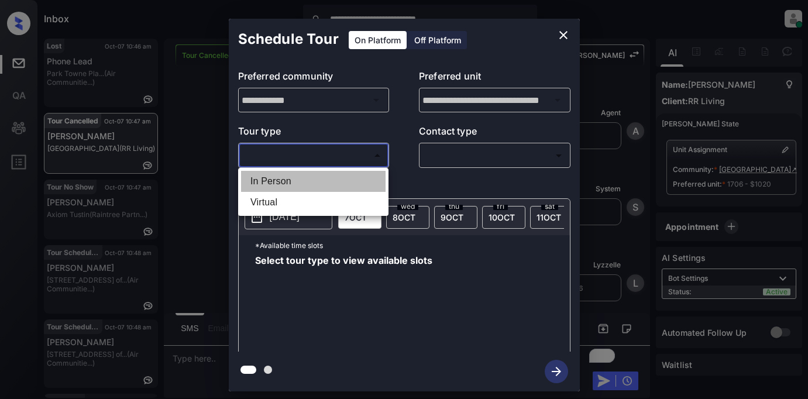
drag, startPoint x: 292, startPoint y: 181, endPoint x: 426, endPoint y: 162, distance: 135.2
click at [298, 181] on li "In Person" at bounding box center [313, 181] width 144 height 21
type input "********"
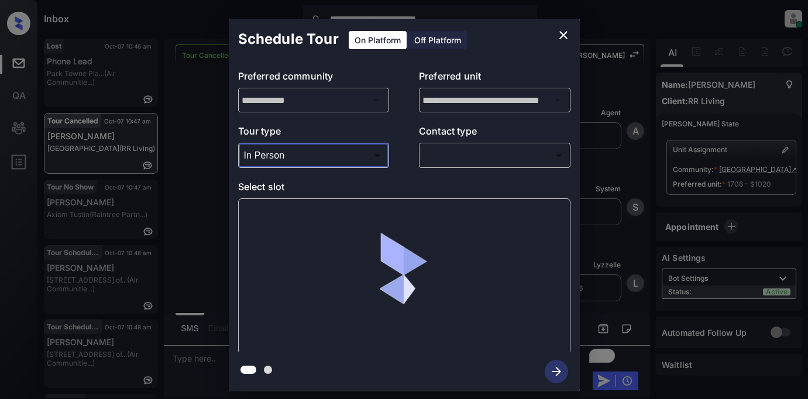
click at [453, 153] on body "**********" at bounding box center [404, 199] width 808 height 399
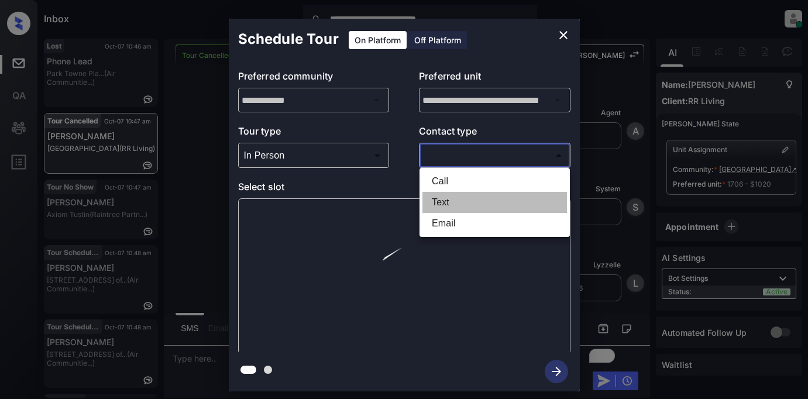
click at [438, 203] on li "Text" at bounding box center [494, 202] width 144 height 21
type input "****"
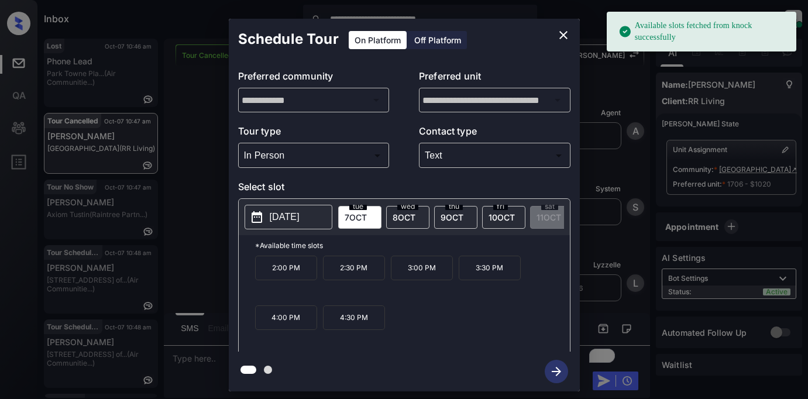
drag, startPoint x: 294, startPoint y: 276, endPoint x: 340, endPoint y: 281, distance: 47.1
click at [294, 276] on p "2:00 PM" at bounding box center [286, 268] width 62 height 25
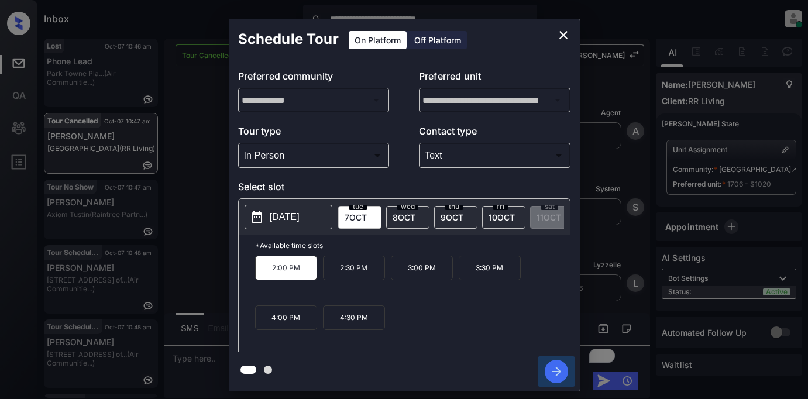
drag, startPoint x: 553, startPoint y: 367, endPoint x: 554, endPoint y: 309, distance: 58.5
click at [553, 367] on icon "button" at bounding box center [555, 371] width 23 height 23
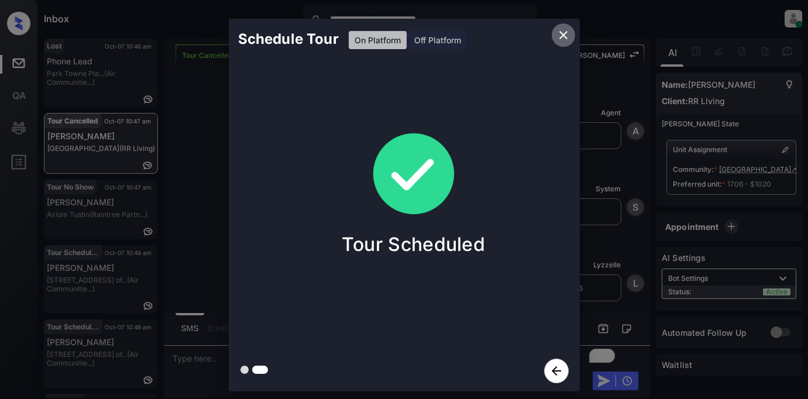
click at [560, 32] on icon "close" at bounding box center [563, 35] width 8 height 8
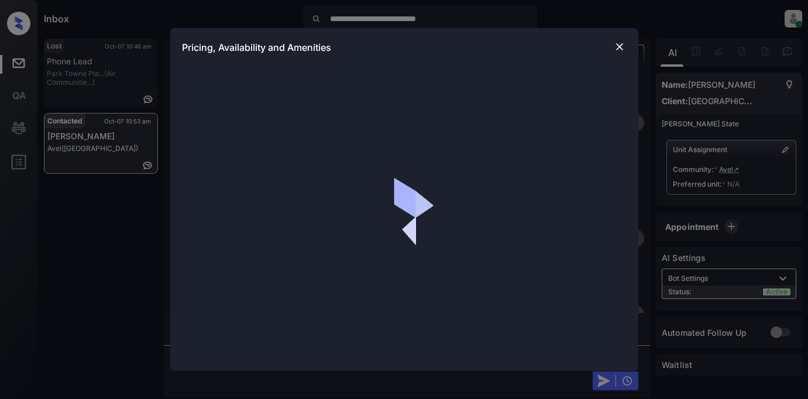
scroll to position [275, 0]
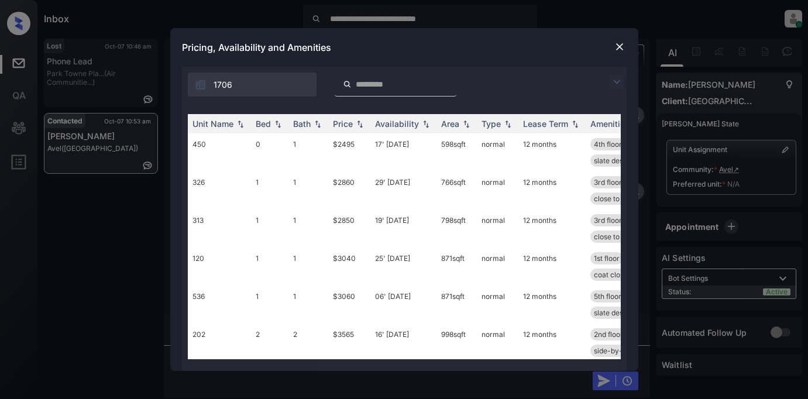
click at [615, 80] on img at bounding box center [616, 82] width 14 height 14
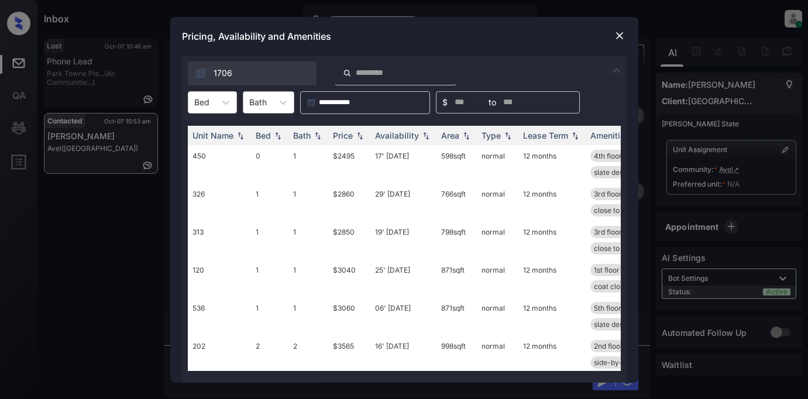
click at [246, 104] on div "Bath" at bounding box center [257, 102] width 29 height 17
click at [230, 105] on icon at bounding box center [226, 102] width 12 height 12
click at [211, 151] on div "1" at bounding box center [212, 152] width 49 height 21
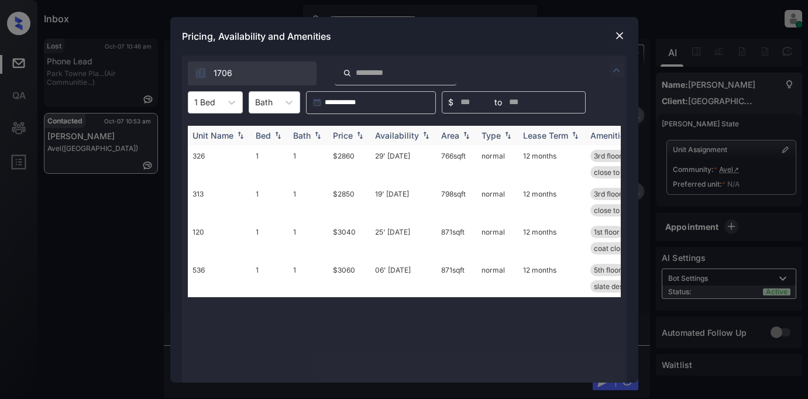
click at [347, 135] on div "Price" at bounding box center [343, 135] width 20 height 10
click at [347, 134] on div "Price" at bounding box center [343, 135] width 20 height 10
click at [349, 155] on td "$2850" at bounding box center [349, 164] width 42 height 38
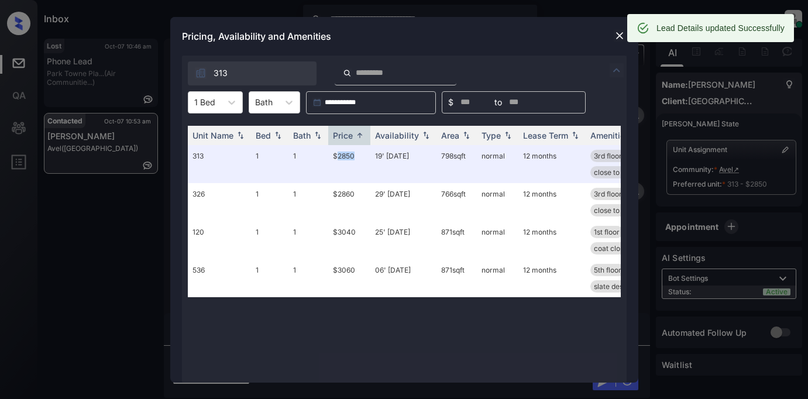
click at [613, 39] on img at bounding box center [619, 36] width 12 height 12
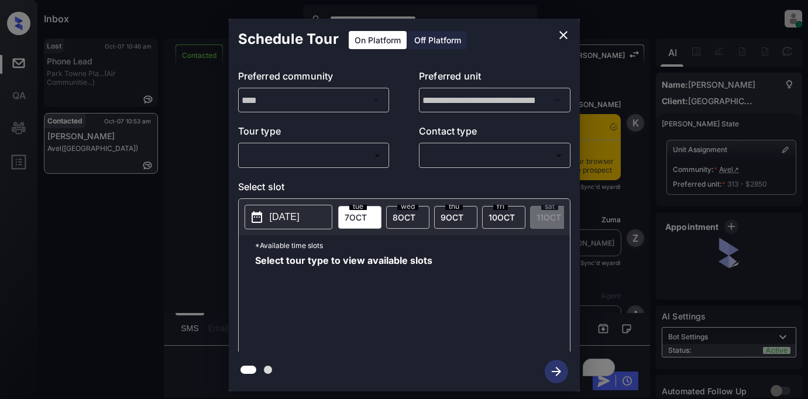
scroll to position [1524, 0]
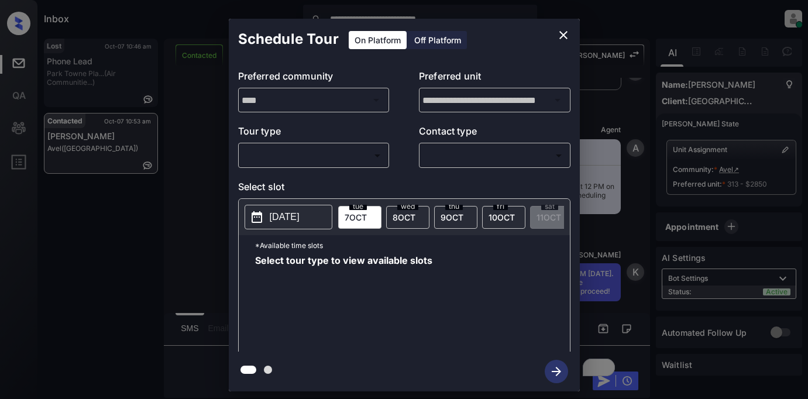
click at [331, 151] on body "**********" at bounding box center [404, 199] width 808 height 399
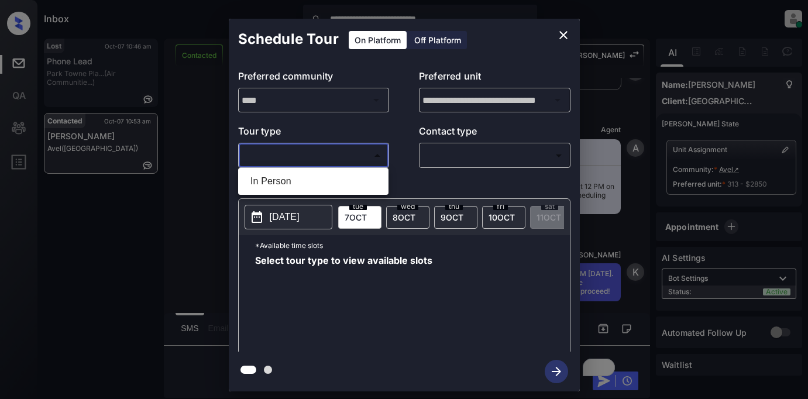
click at [565, 35] on div at bounding box center [404, 199] width 808 height 399
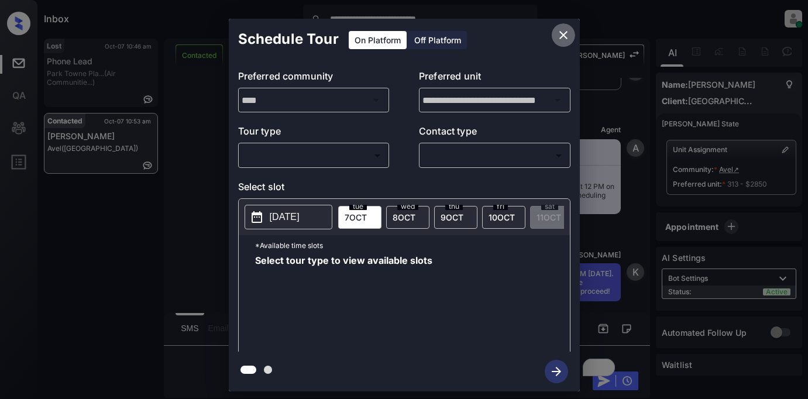
click at [561, 35] on icon "close" at bounding box center [563, 35] width 14 height 14
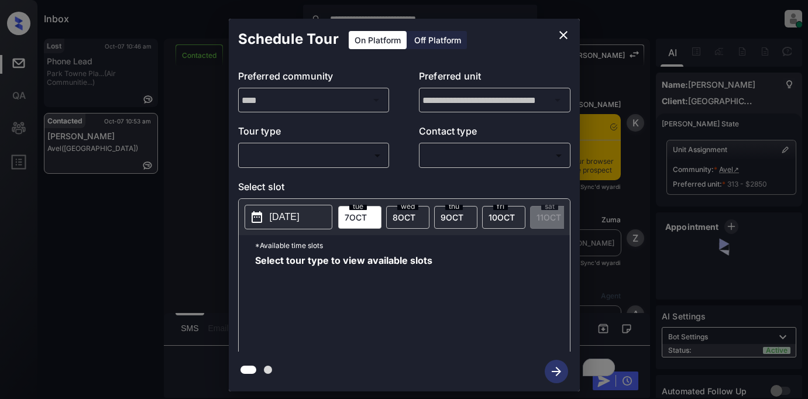
scroll to position [1466, 0]
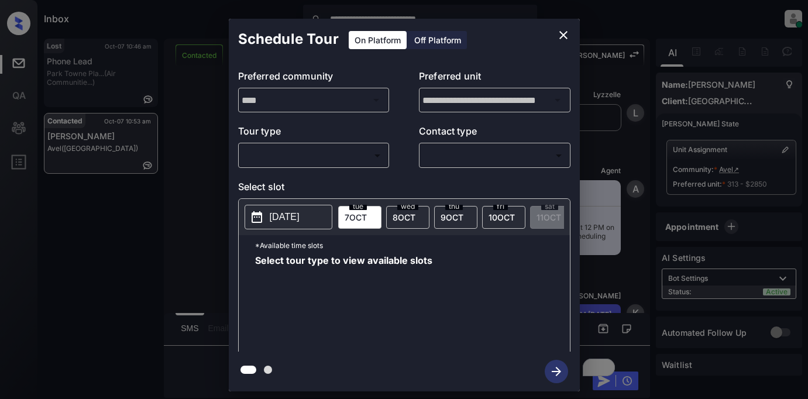
click at [341, 154] on body "**********" at bounding box center [404, 199] width 808 height 399
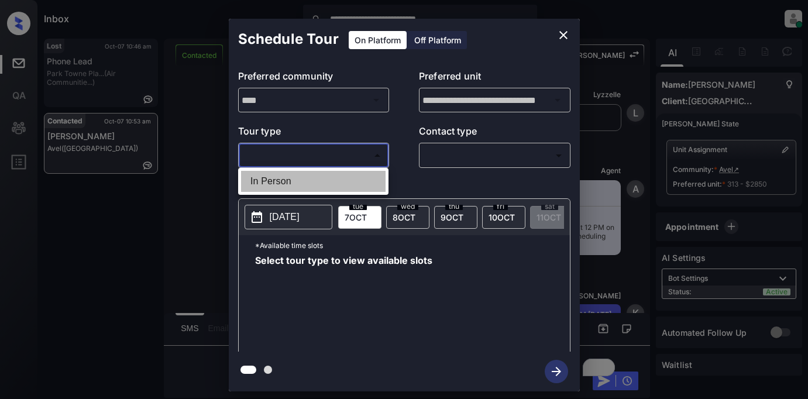
drag, startPoint x: 301, startPoint y: 187, endPoint x: 412, endPoint y: 172, distance: 112.7
click at [305, 187] on li "In Person" at bounding box center [313, 181] width 144 height 21
type input "********"
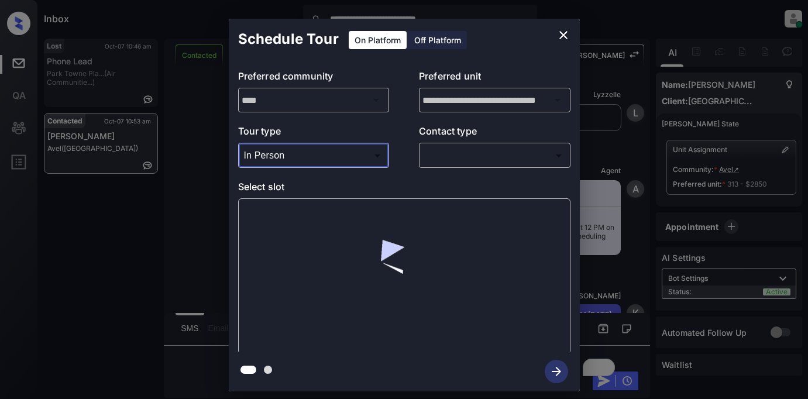
click at [453, 160] on body "**********" at bounding box center [404, 199] width 808 height 399
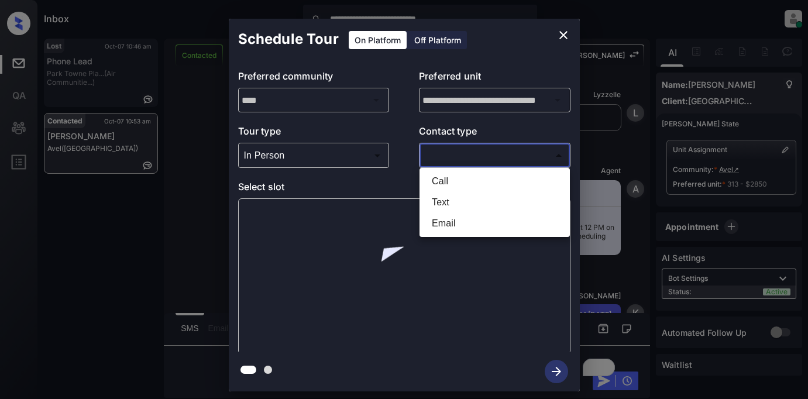
click at [450, 204] on li "Text" at bounding box center [494, 202] width 144 height 21
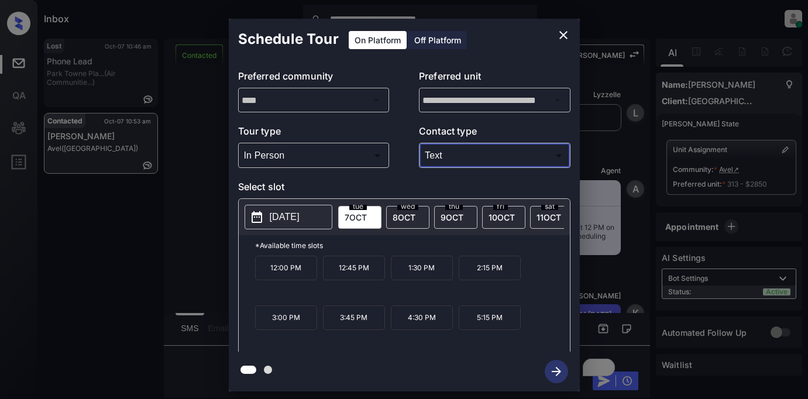
type input "****"
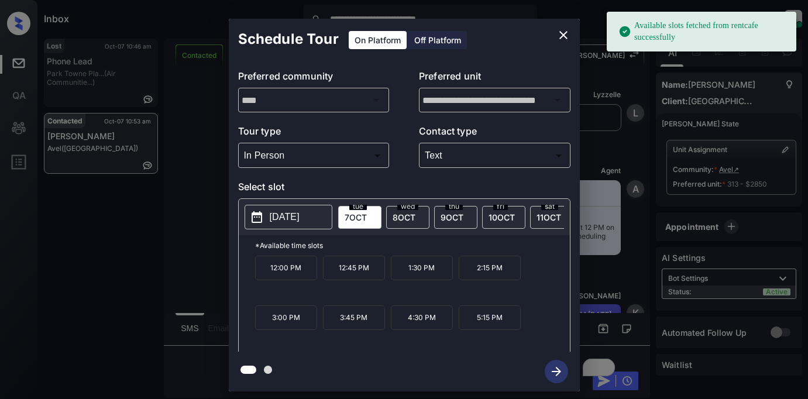
click at [402, 216] on span "8 OCT" at bounding box center [403, 217] width 23 height 10
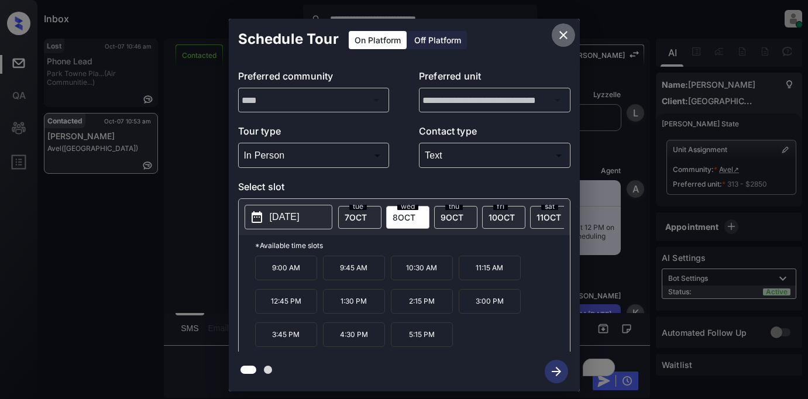
click at [563, 39] on icon "close" at bounding box center [563, 35] width 14 height 14
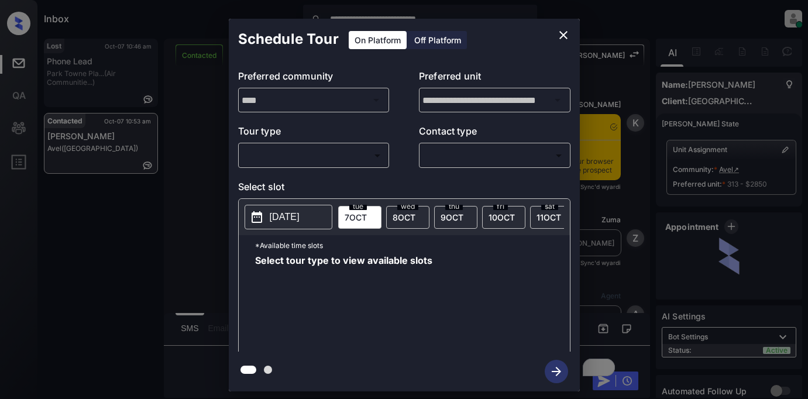
scroll to position [1919, 0]
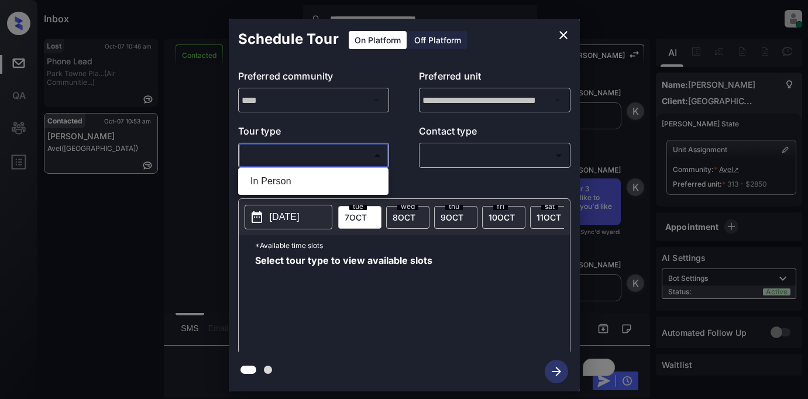
drag, startPoint x: 358, startPoint y: 158, endPoint x: 350, endPoint y: 163, distance: 9.4
click at [358, 158] on body "**********" at bounding box center [404, 199] width 808 height 399
drag, startPoint x: 293, startPoint y: 184, endPoint x: 420, endPoint y: 166, distance: 128.1
click at [297, 185] on li "In Person" at bounding box center [313, 181] width 144 height 21
type input "********"
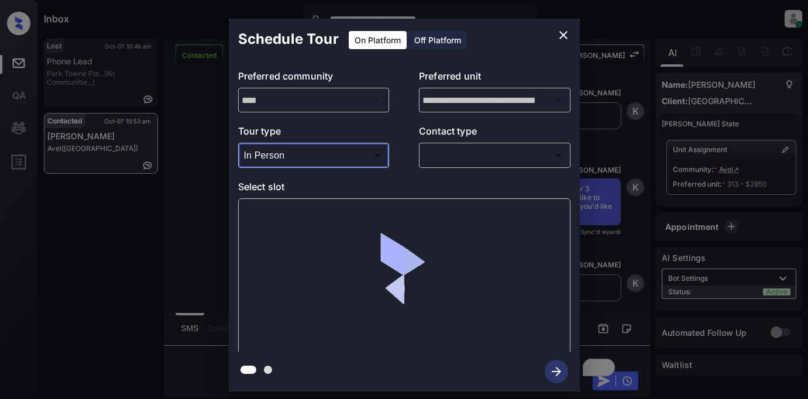
click at [463, 158] on body "**********" at bounding box center [404, 199] width 808 height 399
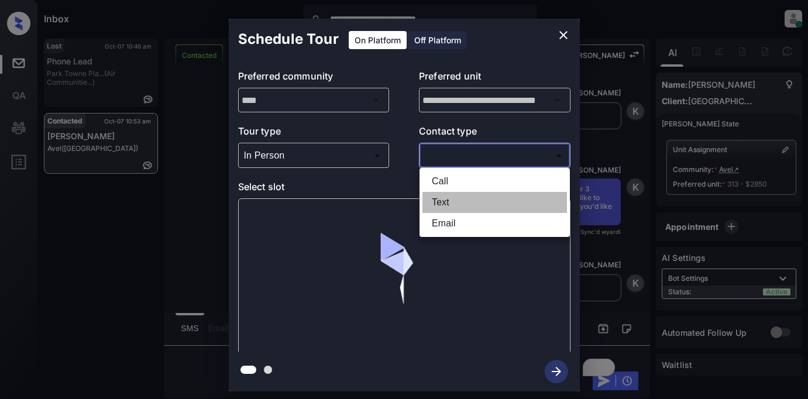
click at [446, 198] on li "Text" at bounding box center [494, 202] width 144 height 21
type input "****"
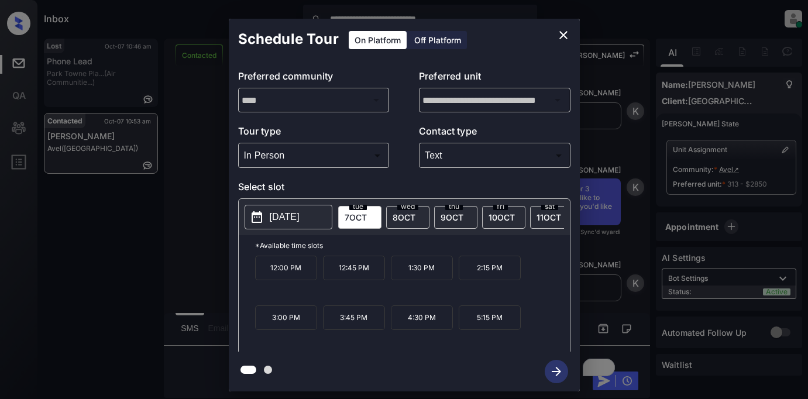
click at [398, 218] on span "8 OCT" at bounding box center [403, 217] width 23 height 10
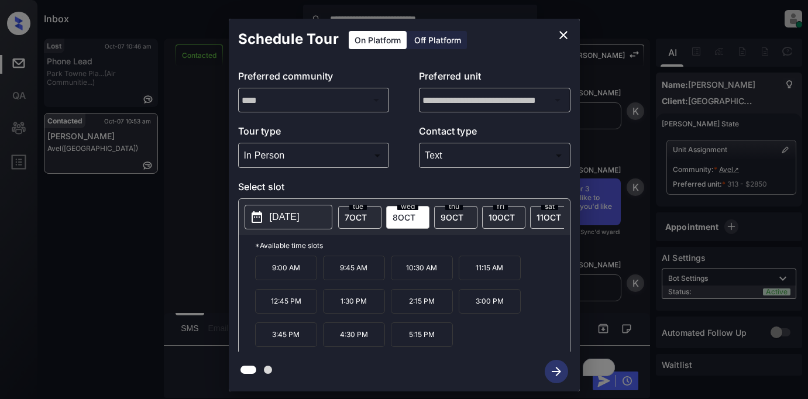
click at [446, 219] on span "9 OCT" at bounding box center [451, 217] width 23 height 10
click at [564, 39] on icon "close" at bounding box center [563, 35] width 14 height 14
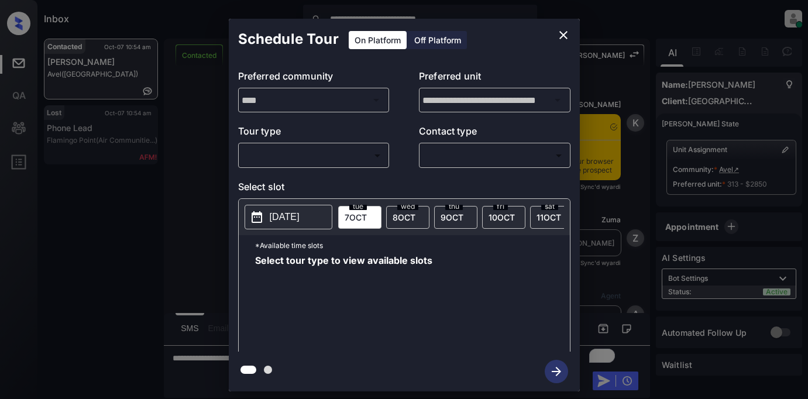
scroll to position [2142, 0]
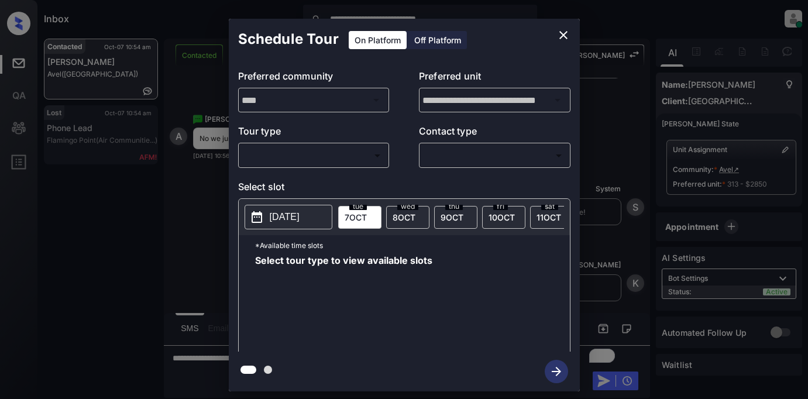
click at [286, 149] on body "**********" at bounding box center [404, 199] width 808 height 399
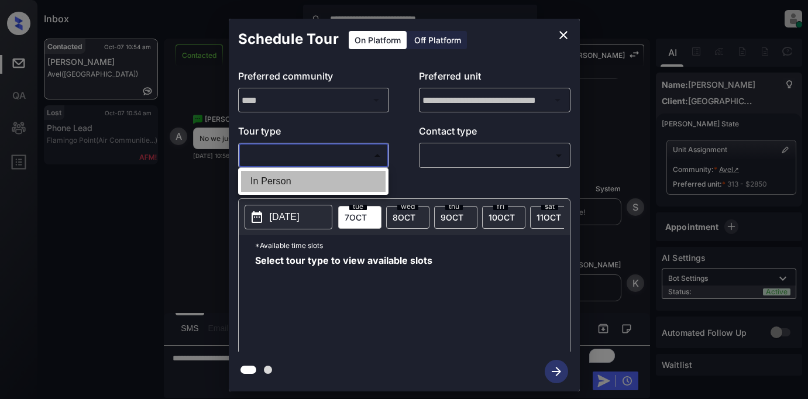
drag, startPoint x: 289, startPoint y: 183, endPoint x: 388, endPoint y: 161, distance: 101.3
click at [291, 184] on li "In Person" at bounding box center [313, 181] width 144 height 21
type input "********"
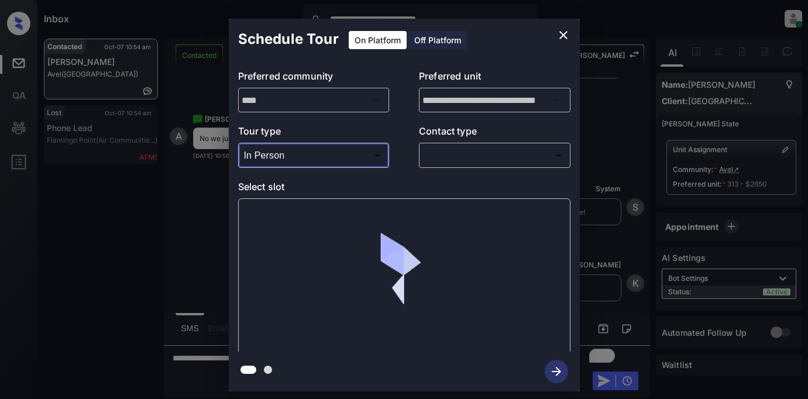
click at [447, 159] on body "**********" at bounding box center [404, 199] width 808 height 399
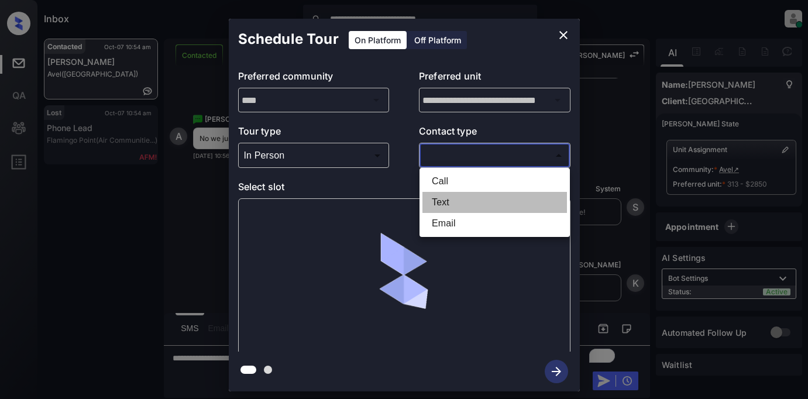
drag, startPoint x: 439, startPoint y: 201, endPoint x: 449, endPoint y: 201, distance: 10.5
click at [439, 201] on li "Text" at bounding box center [494, 202] width 144 height 21
type input "****"
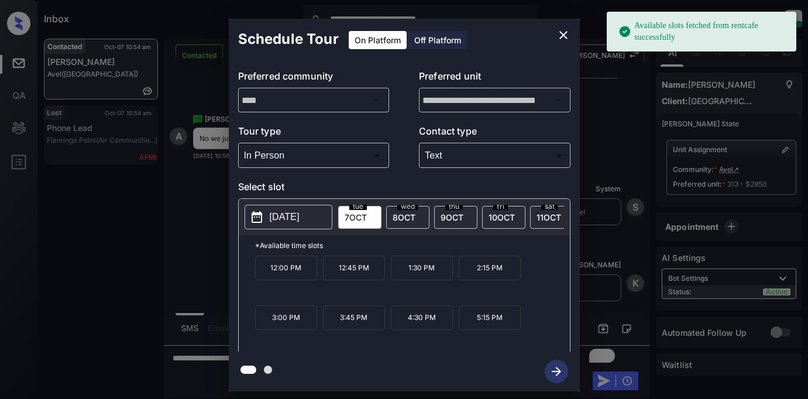
drag, startPoint x: 400, startPoint y: 211, endPoint x: 411, endPoint y: 217, distance: 12.8
click at [404, 213] on div "[DATE]" at bounding box center [407, 217] width 43 height 23
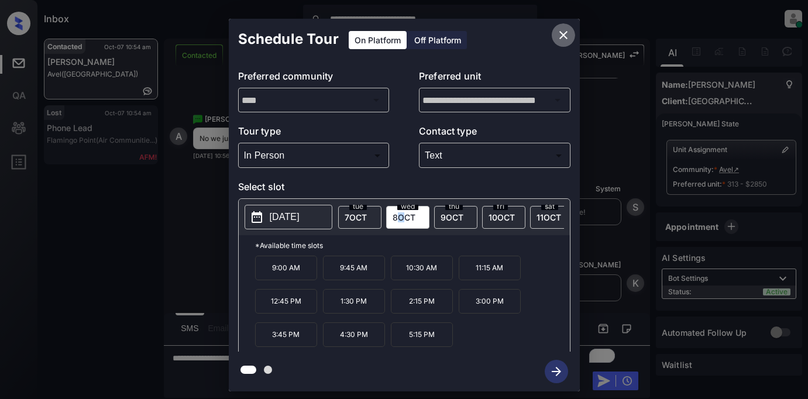
click at [560, 37] on icon "close" at bounding box center [563, 35] width 14 height 14
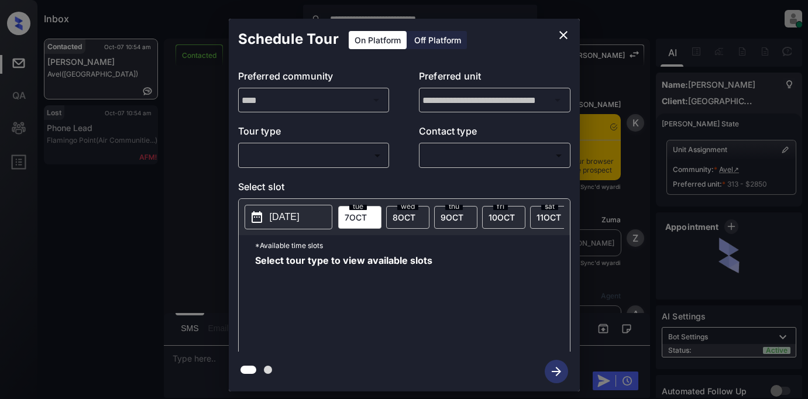
scroll to position [2352, 0]
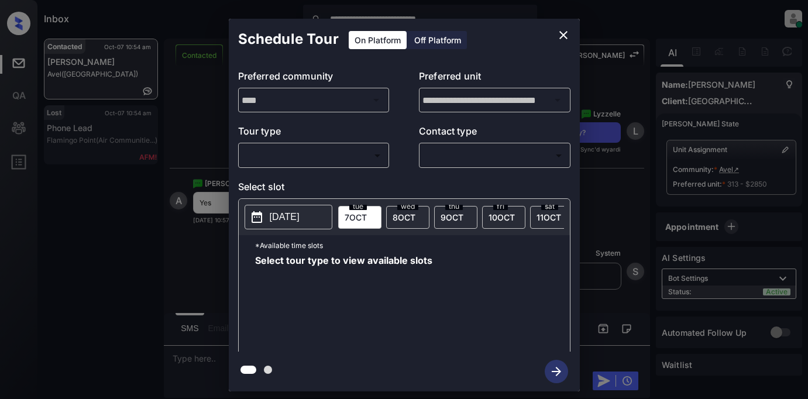
click at [361, 155] on body "**********" at bounding box center [404, 199] width 808 height 399
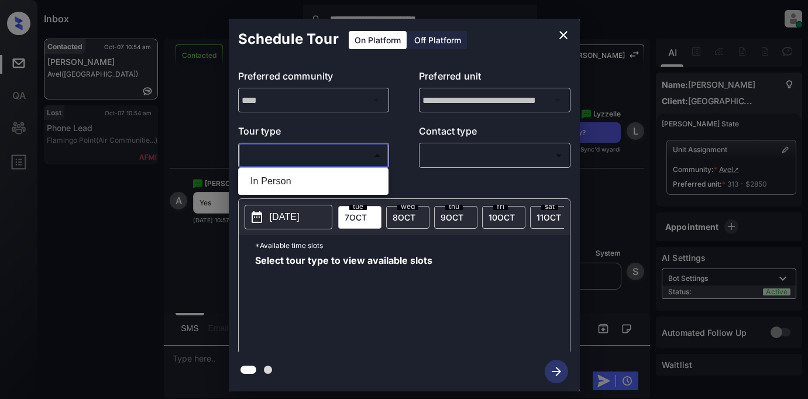
drag, startPoint x: 301, startPoint y: 177, endPoint x: 399, endPoint y: 177, distance: 97.7
click at [304, 177] on li "In Person" at bounding box center [313, 181] width 144 height 21
type input "********"
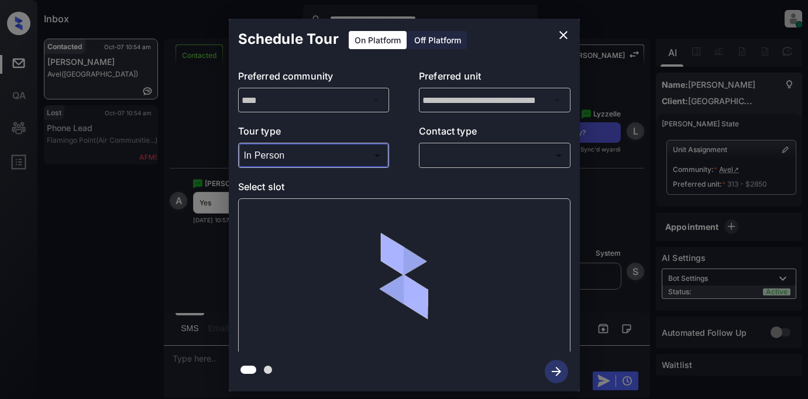
click at [454, 162] on body "**********" at bounding box center [404, 199] width 808 height 399
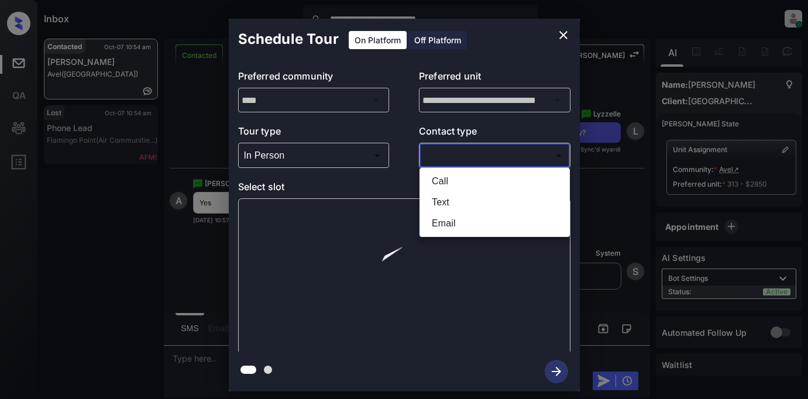
click at [453, 200] on li "Text" at bounding box center [494, 202] width 144 height 21
type input "****"
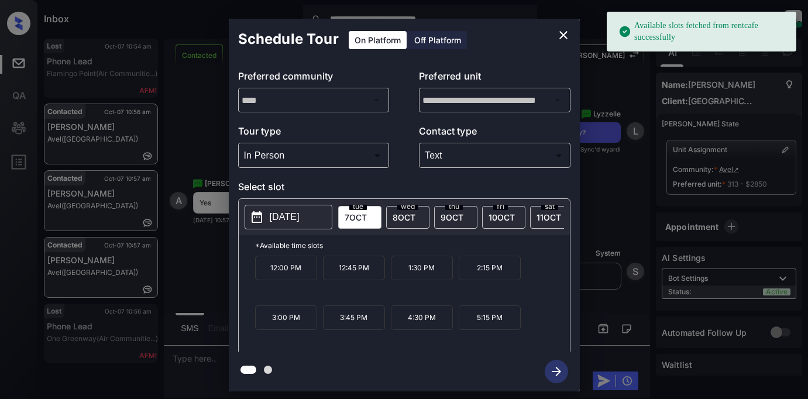
click at [403, 220] on span "8 OCT" at bounding box center [403, 217] width 23 height 10
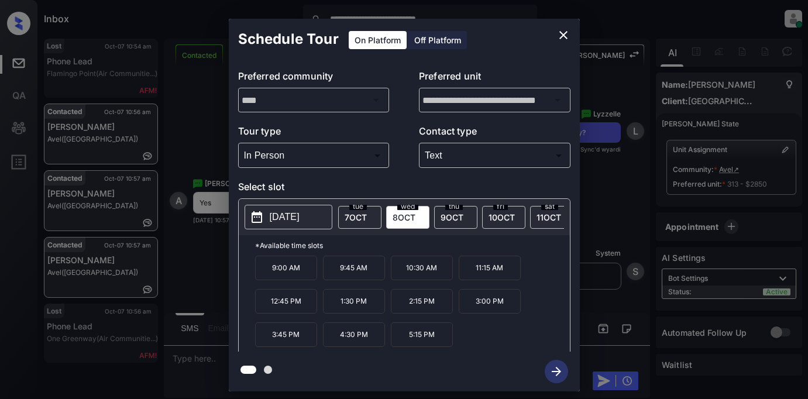
drag, startPoint x: 284, startPoint y: 310, endPoint x: 298, endPoint y: 313, distance: 14.3
click at [285, 309] on p "12:45 PM" at bounding box center [286, 301] width 62 height 25
click at [554, 369] on icon "button" at bounding box center [555, 371] width 23 height 23
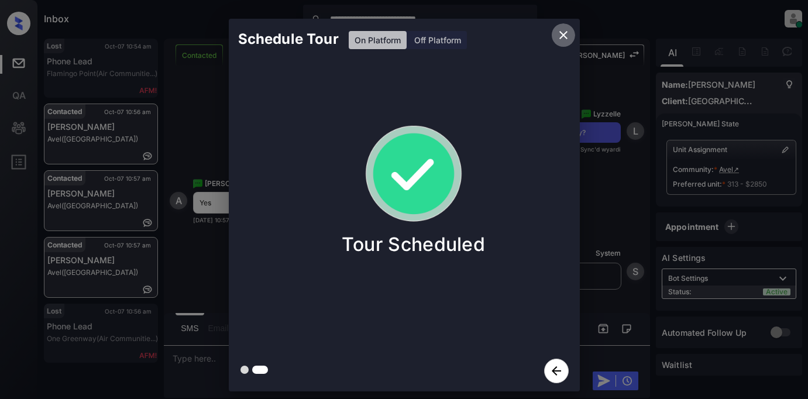
click at [562, 36] on icon "close" at bounding box center [563, 35] width 8 height 8
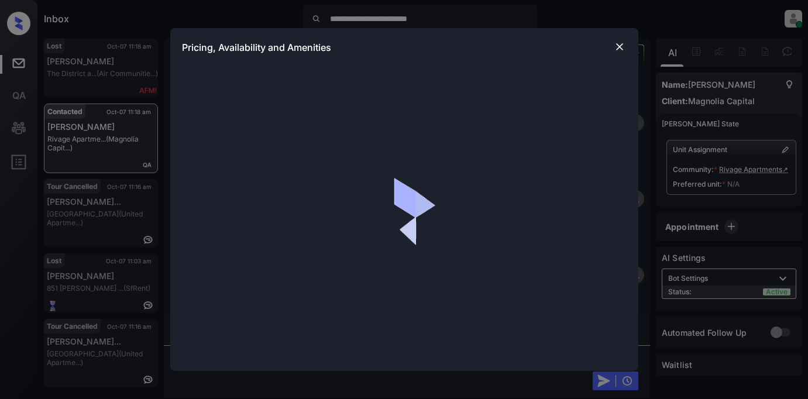
scroll to position [1443, 0]
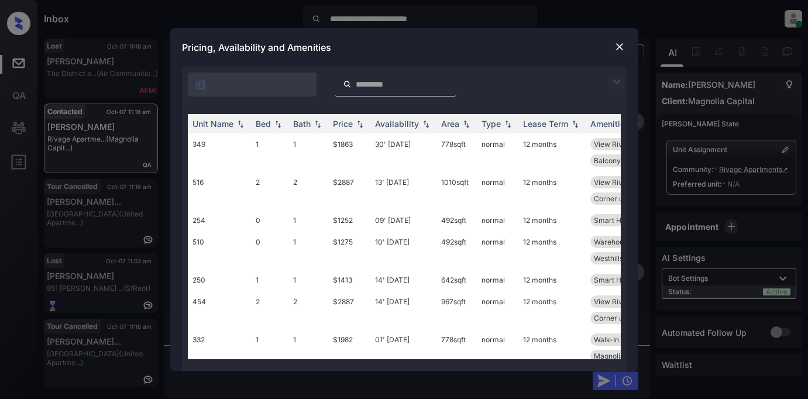
click at [615, 80] on img at bounding box center [616, 82] width 14 height 14
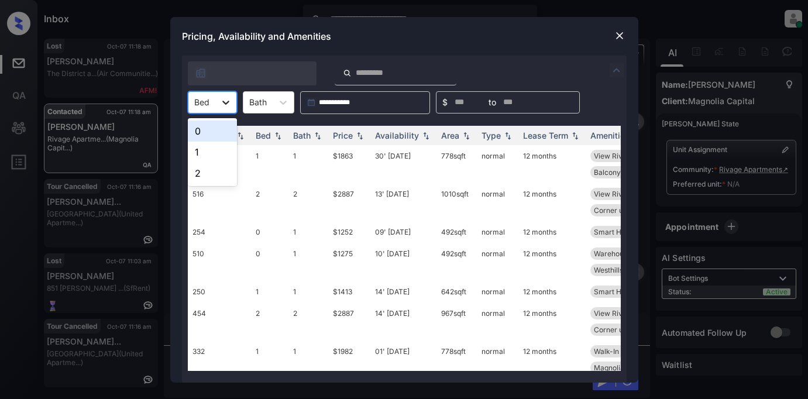
click at [225, 99] on icon at bounding box center [226, 102] width 12 height 12
click at [216, 159] on div "1" at bounding box center [212, 152] width 49 height 21
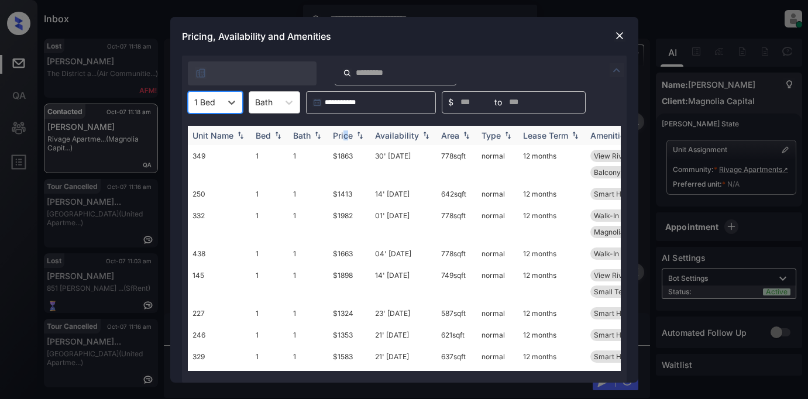
click at [346, 132] on div "Price" at bounding box center [343, 135] width 20 height 10
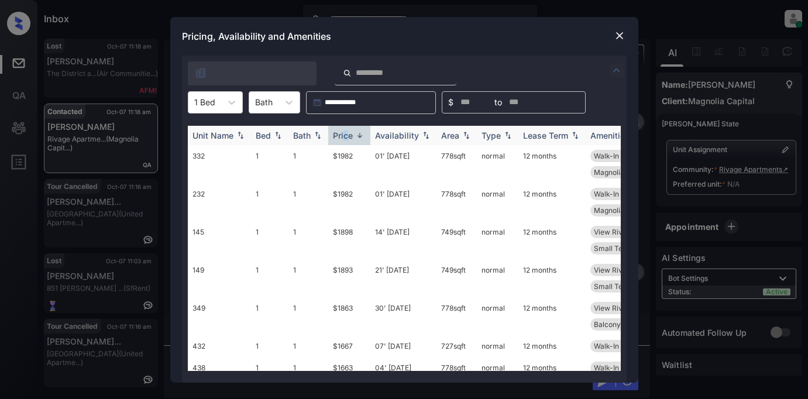
click at [346, 132] on div "Price" at bounding box center [343, 135] width 20 height 10
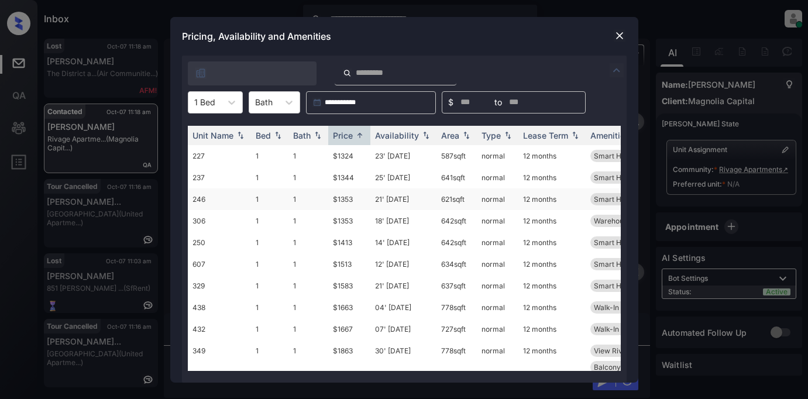
click at [348, 198] on td "$1353" at bounding box center [349, 199] width 42 height 22
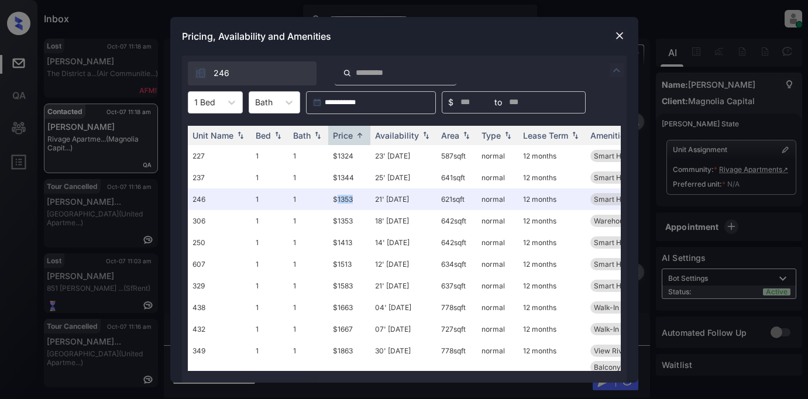
click at [616, 36] on img at bounding box center [619, 36] width 12 height 12
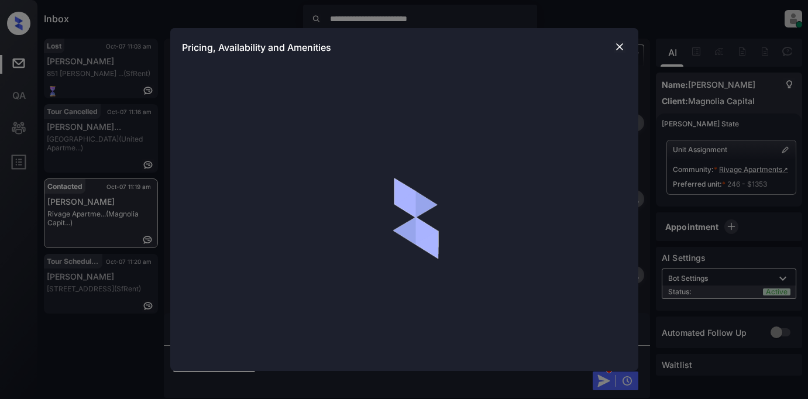
scroll to position [1285, 0]
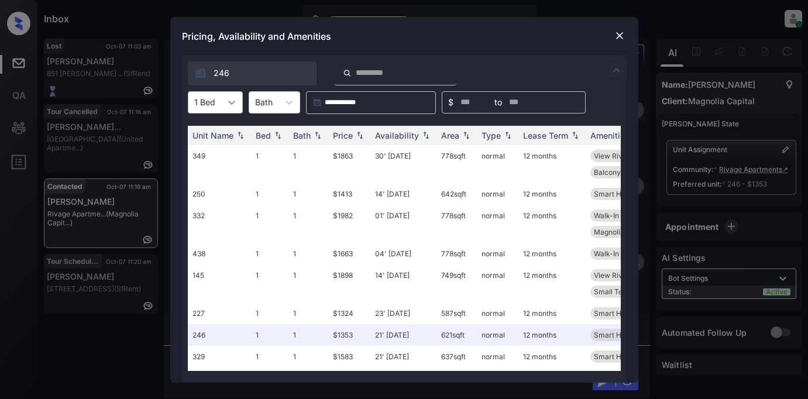
click at [234, 100] on icon at bounding box center [232, 102] width 12 height 12
click at [212, 125] on div "0" at bounding box center [215, 130] width 55 height 21
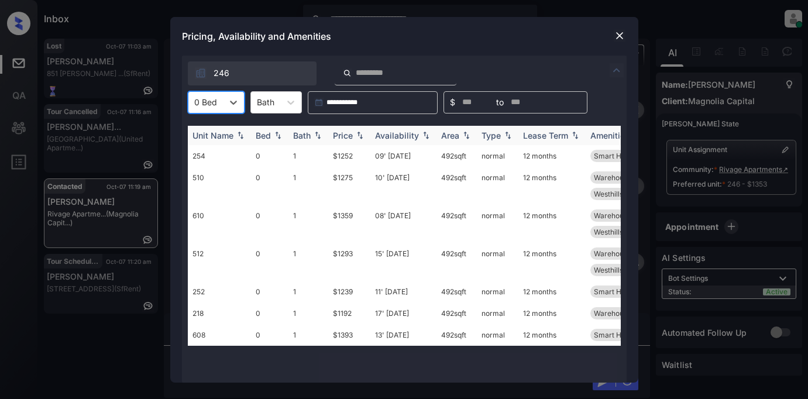
click at [348, 133] on div "Price" at bounding box center [343, 135] width 20 height 10
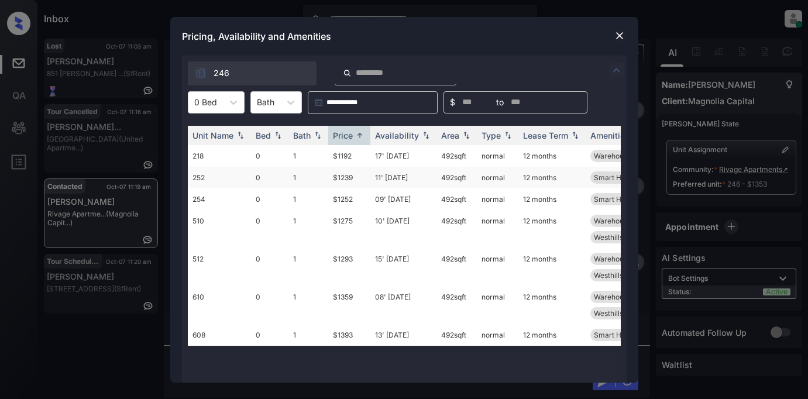
click at [343, 180] on td "$1239" at bounding box center [349, 178] width 42 height 22
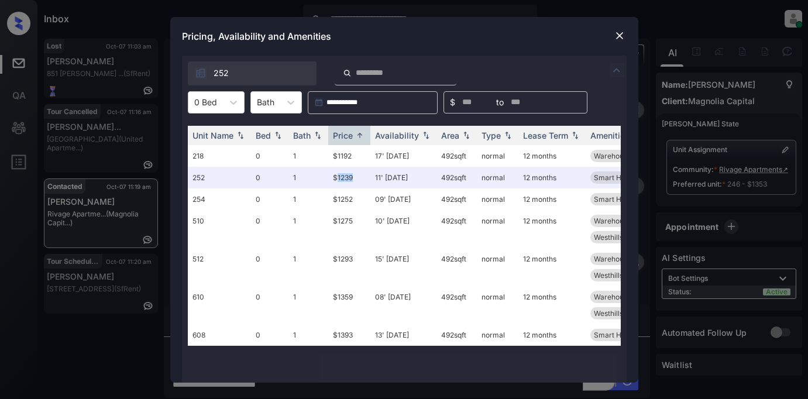
click at [622, 38] on img at bounding box center [619, 36] width 12 height 12
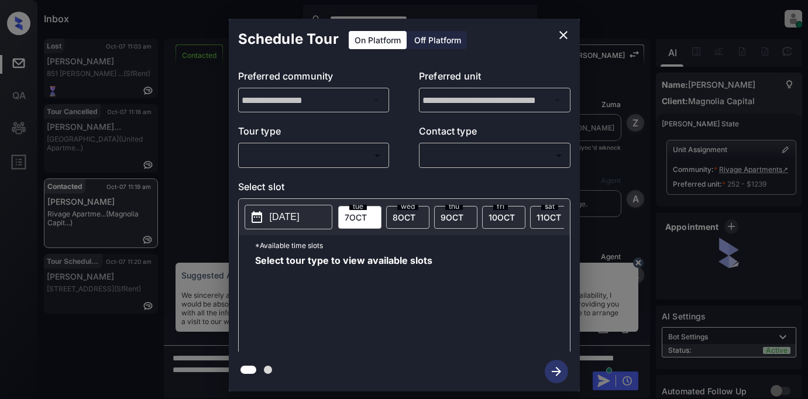
scroll to position [835, 0]
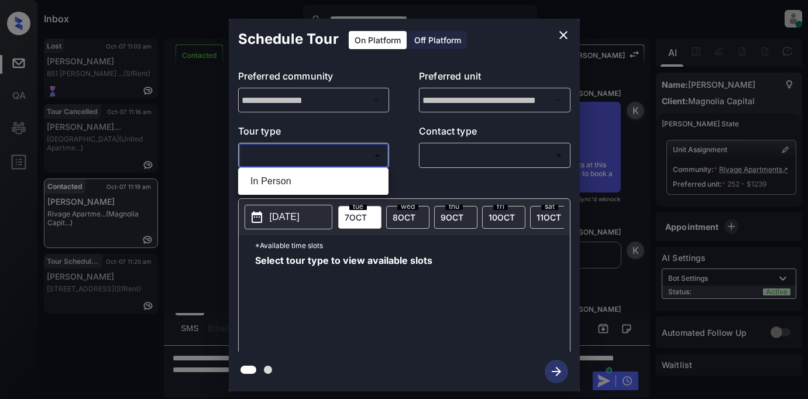
click at [308, 153] on body "**********" at bounding box center [404, 199] width 808 height 399
drag, startPoint x: 293, startPoint y: 186, endPoint x: 416, endPoint y: 163, distance: 125.6
click at [298, 185] on li "In Person" at bounding box center [313, 181] width 144 height 21
type input "********"
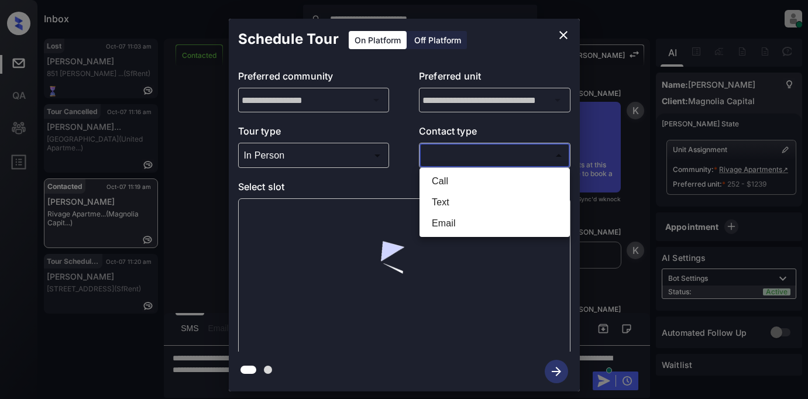
click at [479, 150] on body "**********" at bounding box center [404, 199] width 808 height 399
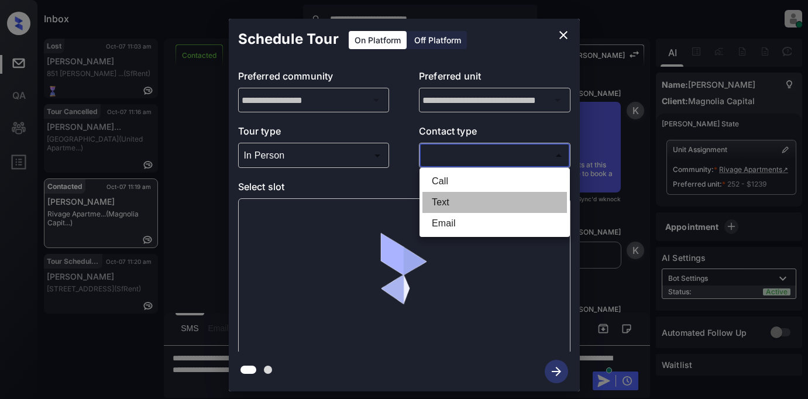
click at [444, 201] on li "Text" at bounding box center [494, 202] width 144 height 21
type input "****"
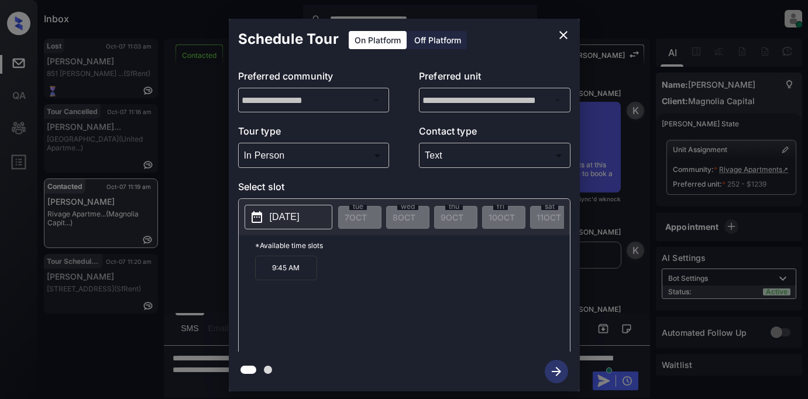
click at [271, 219] on p "[DATE]" at bounding box center [285, 217] width 30 height 14
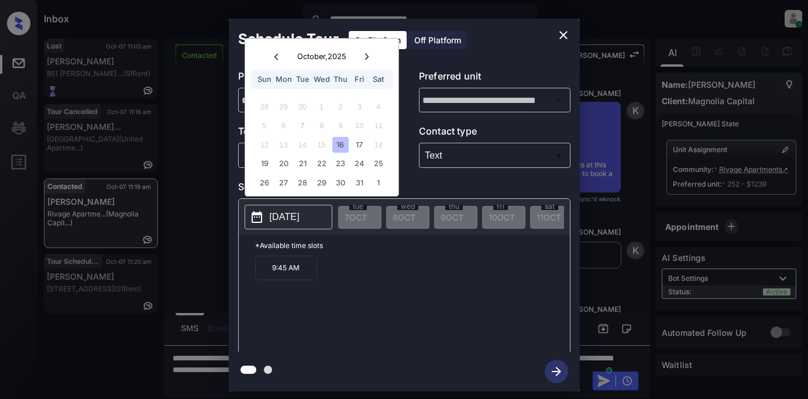
click at [337, 145] on div "16" at bounding box center [340, 145] width 16 height 16
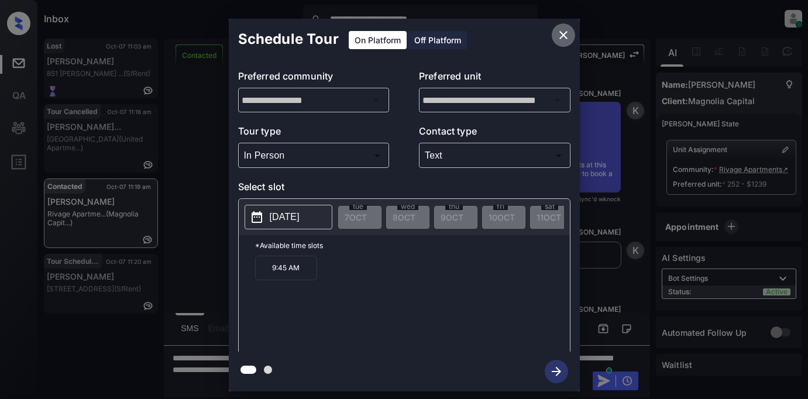
click at [564, 29] on icon "close" at bounding box center [563, 35] width 14 height 14
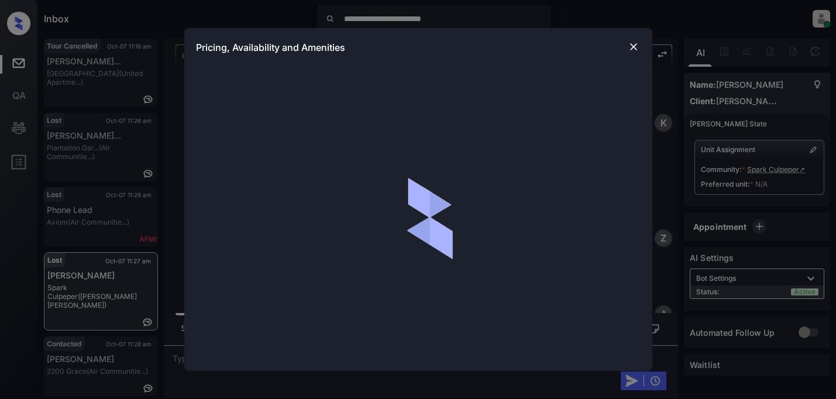
scroll to position [1177, 0]
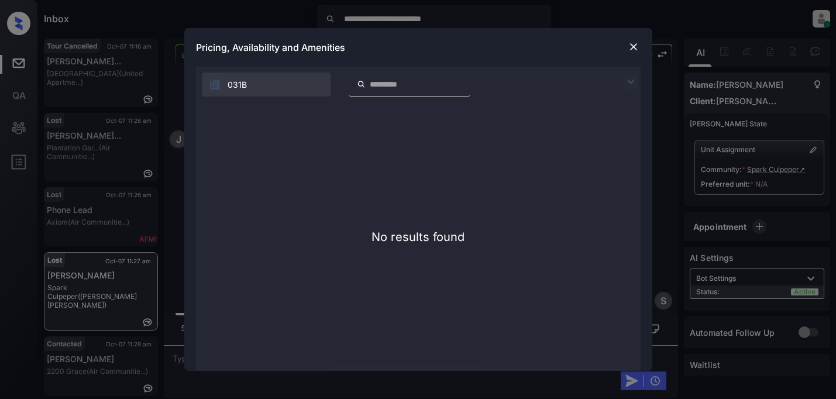
click at [629, 82] on img at bounding box center [630, 82] width 14 height 14
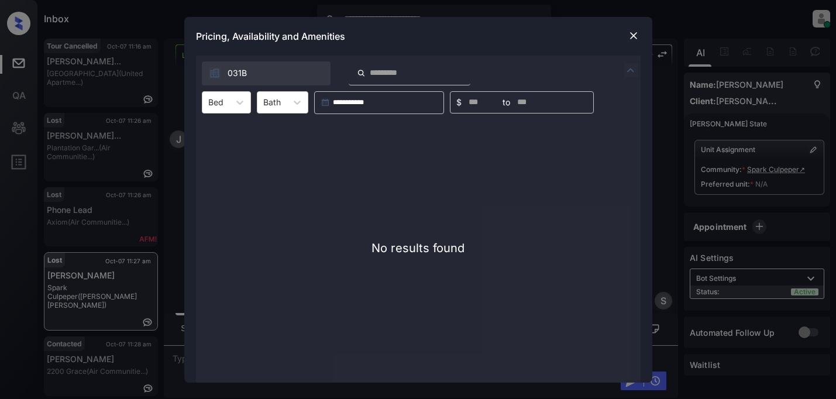
click at [629, 37] on img at bounding box center [634, 36] width 12 height 12
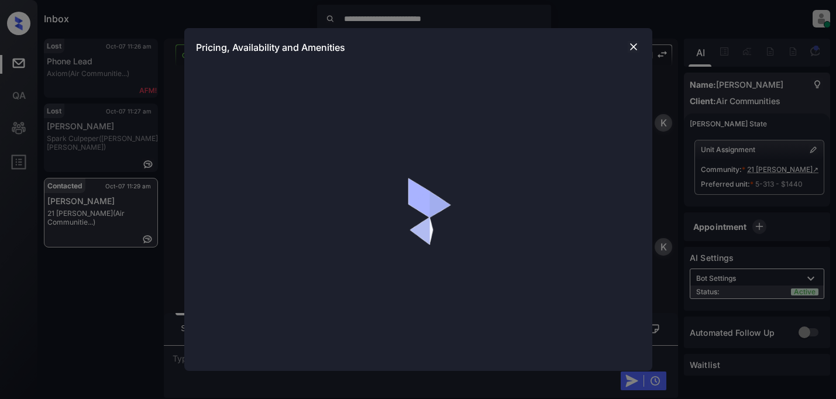
scroll to position [2088, 0]
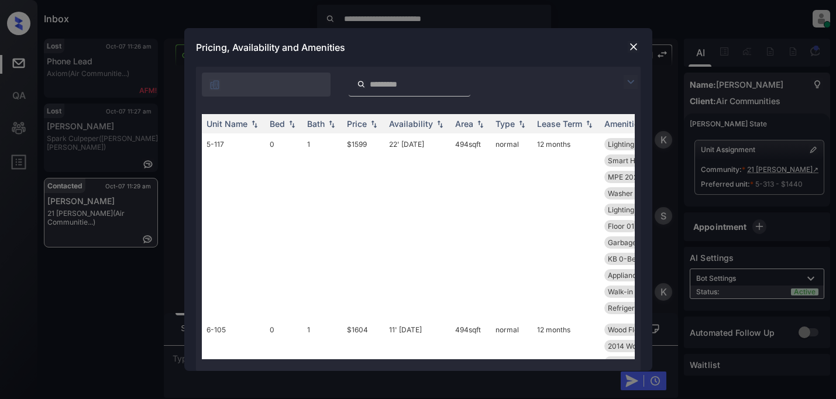
click at [632, 82] on img at bounding box center [630, 82] width 14 height 14
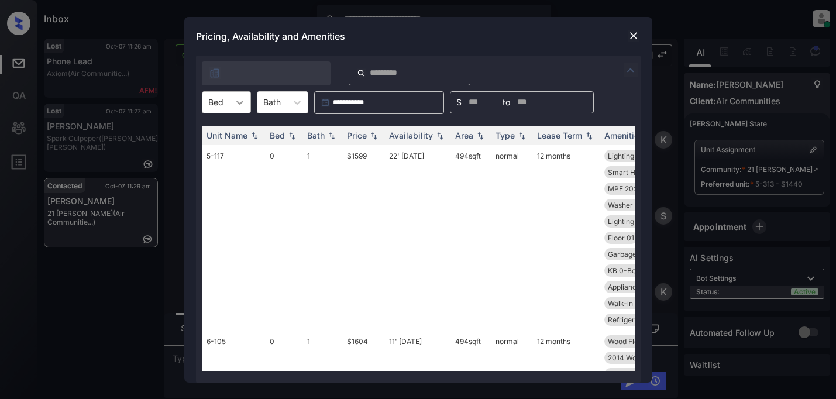
click at [233, 100] on div at bounding box center [239, 102] width 21 height 21
drag, startPoint x: 215, startPoint y: 149, endPoint x: 230, endPoint y: 147, distance: 15.3
click at [216, 149] on div "1" at bounding box center [226, 152] width 49 height 21
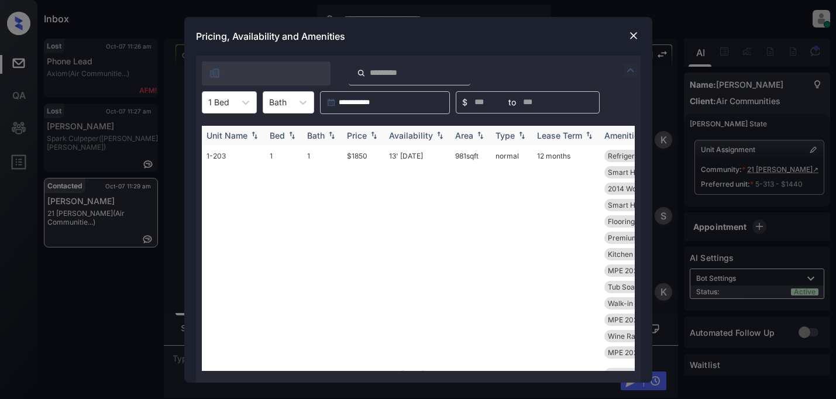
click at [359, 135] on div "Price" at bounding box center [357, 135] width 20 height 10
click at [630, 33] on img at bounding box center [634, 36] width 12 height 12
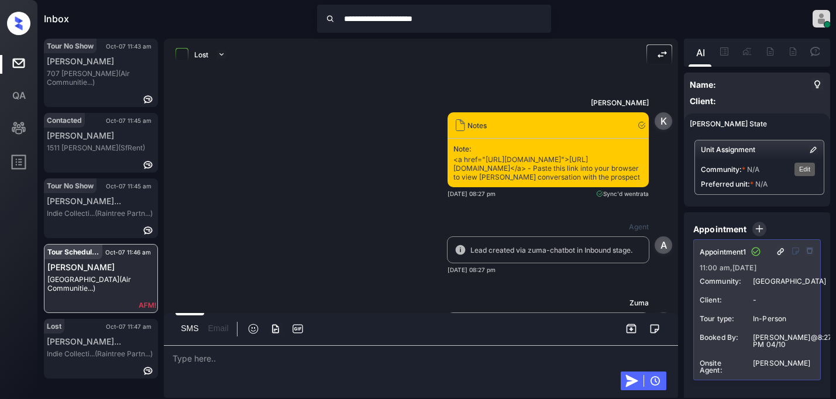
scroll to position [1966, 0]
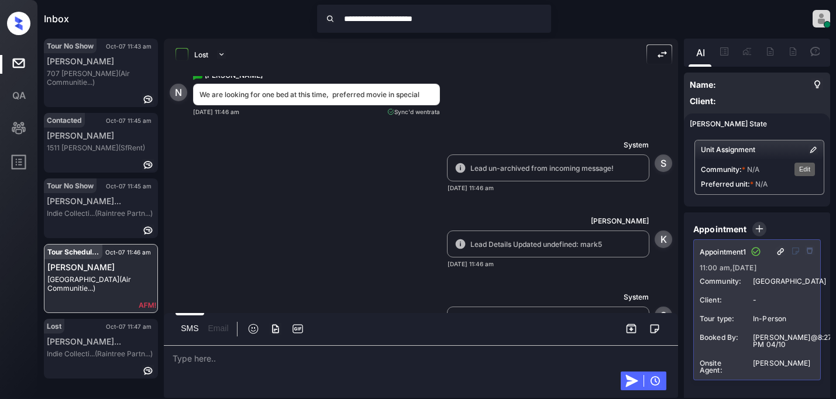
click at [808, 150] on img "Edit" at bounding box center [812, 149] width 9 height 9
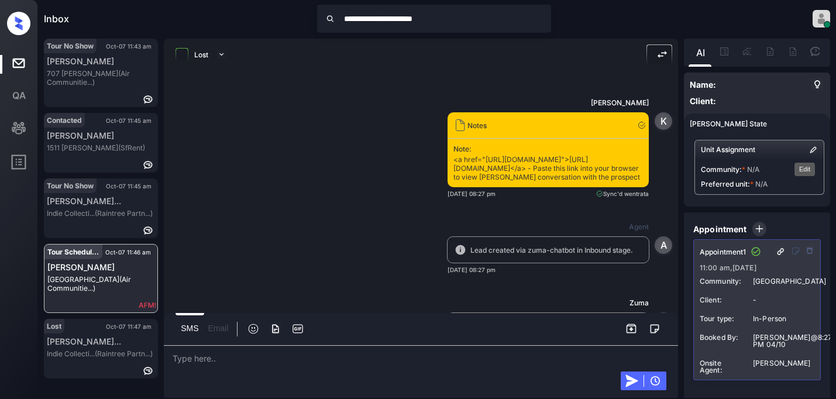
scroll to position [1966, 0]
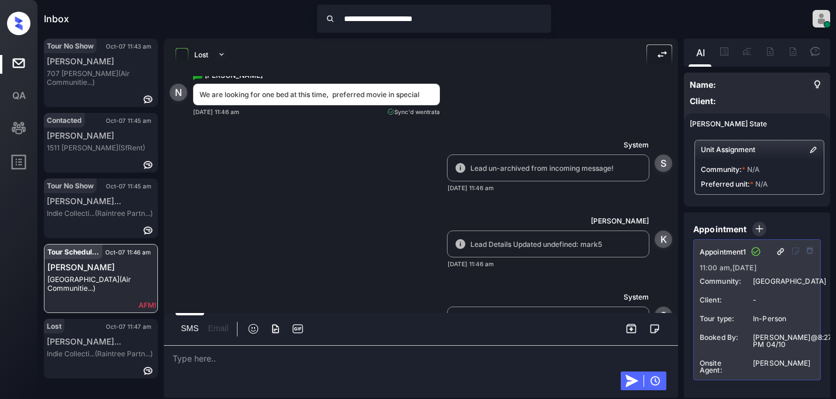
drag, startPoint x: 513, startPoint y: 92, endPoint x: 274, endPoint y: 170, distance: 251.5
click at [95, 275] on div "Monterey Grove (Air Communitie...)" at bounding box center [100, 284] width 113 height 18
drag, startPoint x: 286, startPoint y: 229, endPoint x: 299, endPoint y: 223, distance: 14.9
click at [287, 217] on div "New Message" at bounding box center [421, 206] width 514 height 22
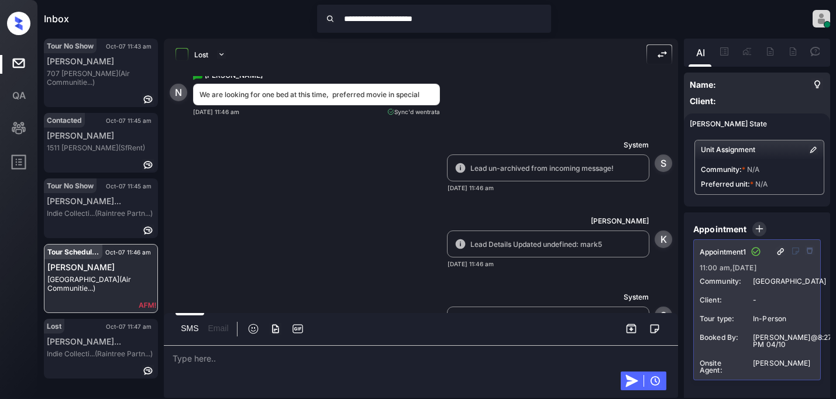
click at [799, 150] on div "Unit Assignment" at bounding box center [759, 149] width 129 height 19
click at [808, 150] on img "Edit" at bounding box center [812, 149] width 9 height 9
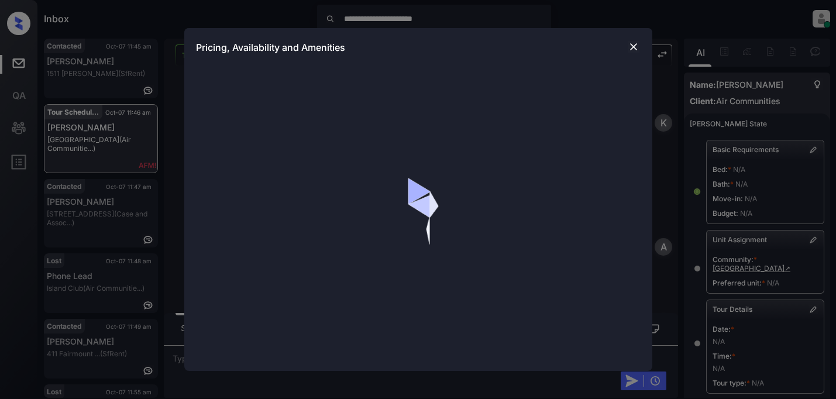
scroll to position [1849, 0]
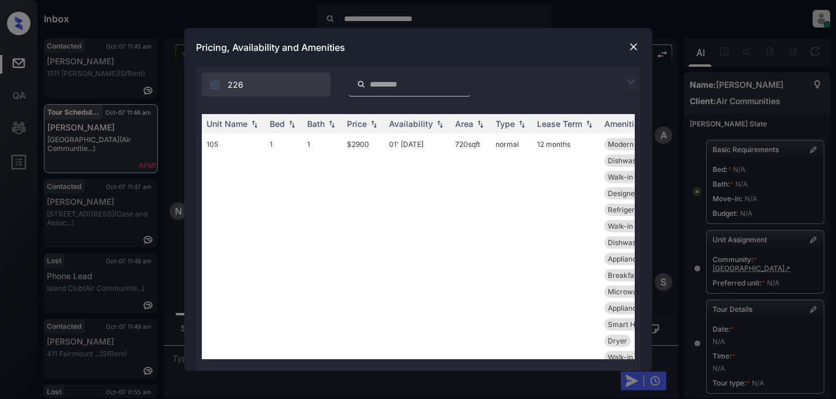
click at [629, 85] on img at bounding box center [630, 82] width 14 height 14
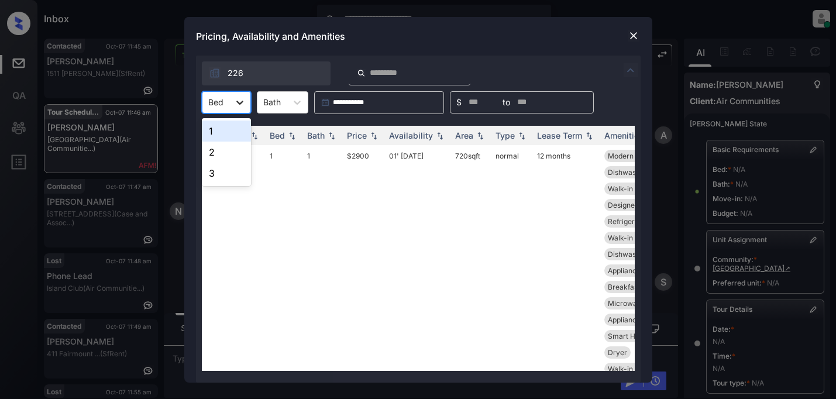
click at [243, 103] on icon at bounding box center [240, 102] width 12 height 12
click at [216, 129] on div "1" at bounding box center [226, 130] width 49 height 21
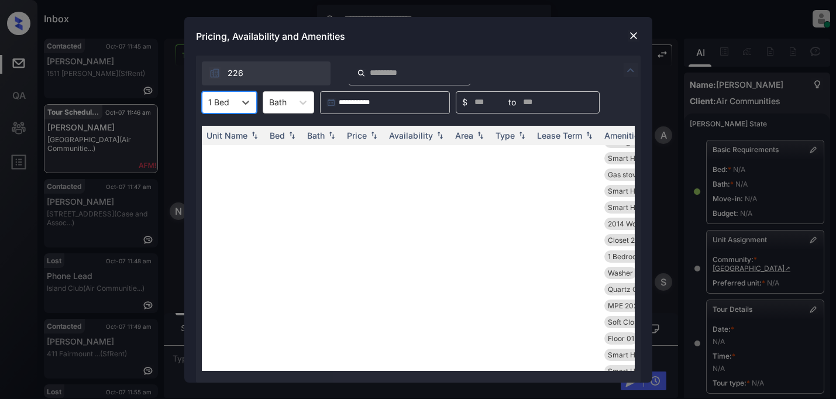
scroll to position [526, 0]
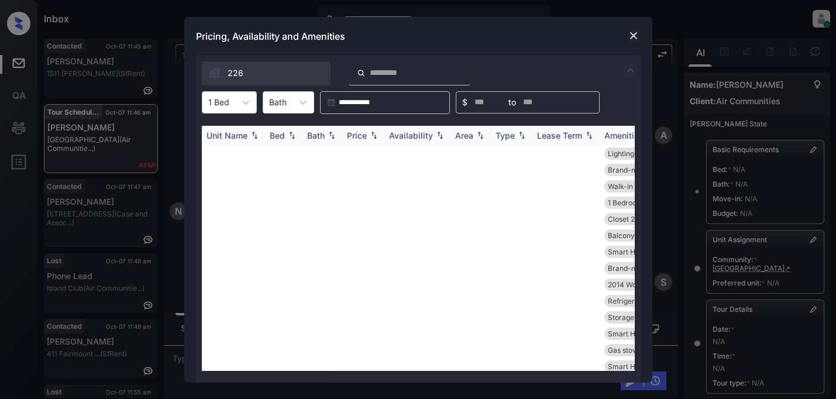
click at [359, 135] on div "Price" at bounding box center [357, 135] width 20 height 10
click at [375, 134] on img at bounding box center [374, 135] width 12 height 9
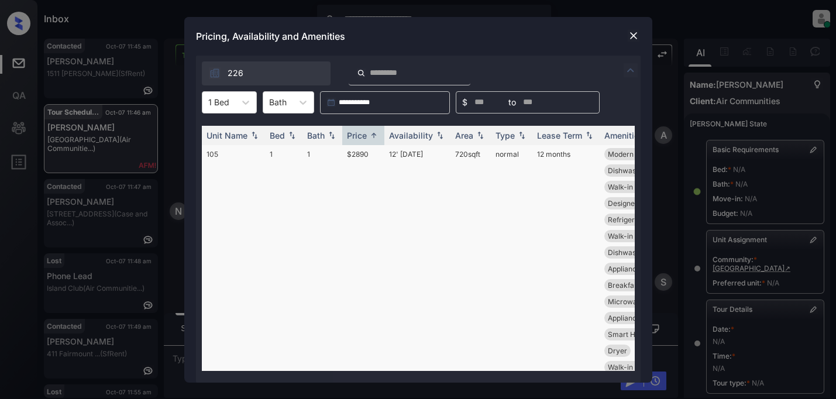
scroll to position [0, 0]
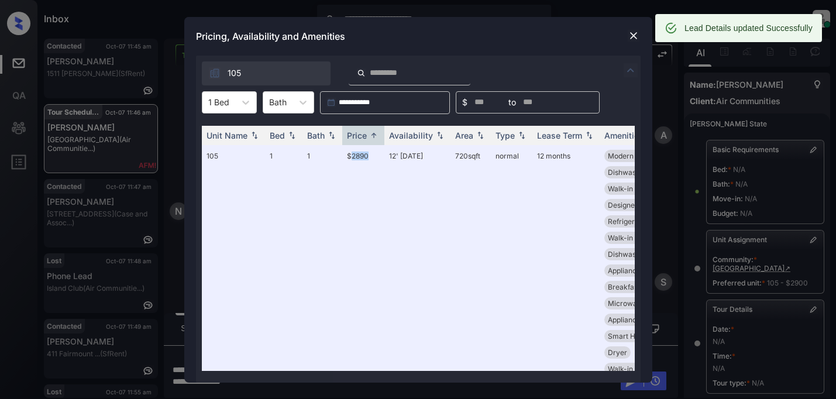
click at [630, 37] on img at bounding box center [634, 36] width 12 height 12
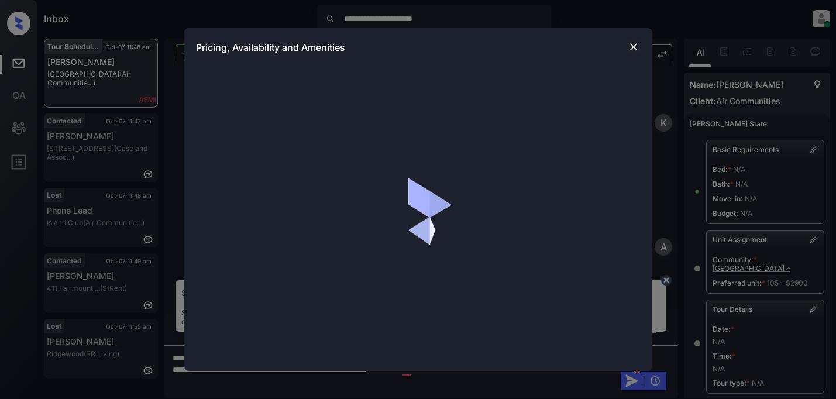
scroll to position [2042, 0]
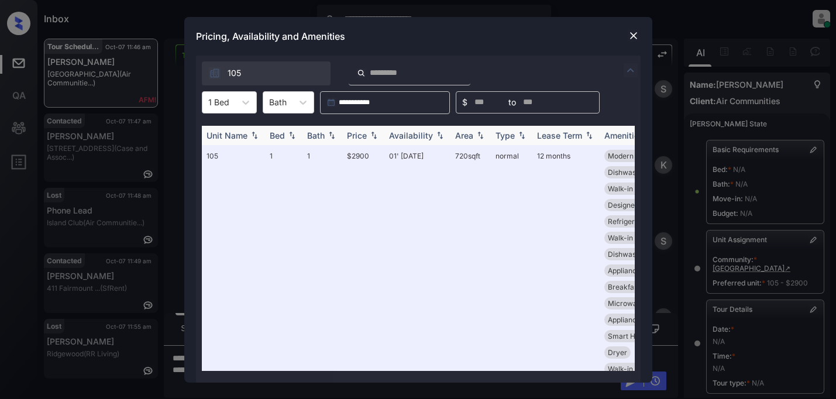
click at [374, 135] on img at bounding box center [374, 135] width 12 height 8
click at [374, 135] on img at bounding box center [374, 135] width 12 height 9
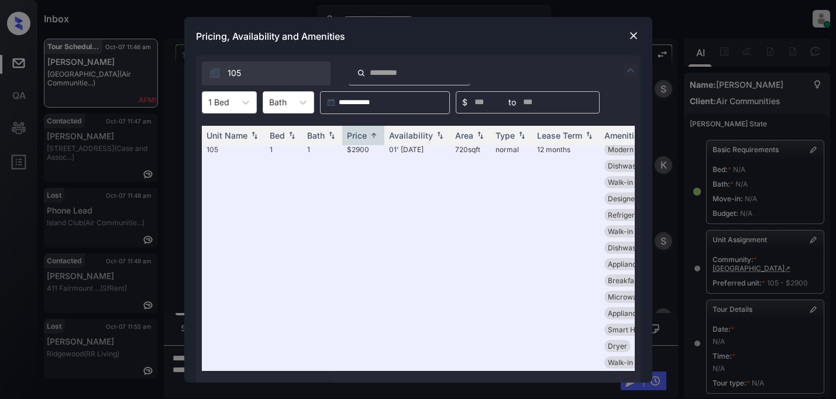
scroll to position [2047, 0]
click at [631, 36] on img at bounding box center [634, 36] width 12 height 12
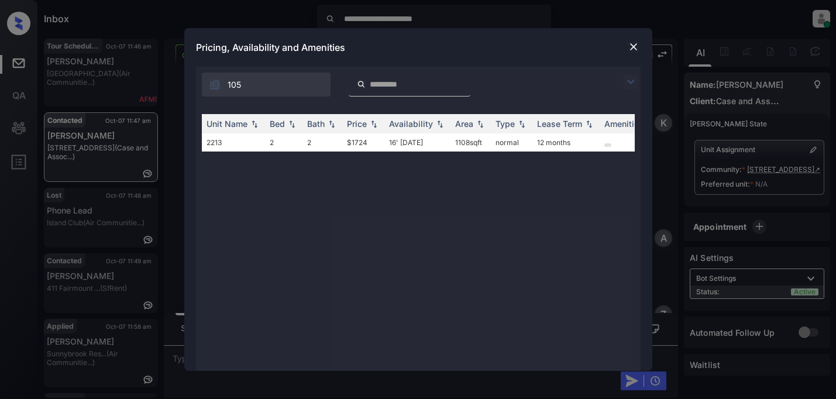
scroll to position [707, 0]
click at [628, 83] on img at bounding box center [630, 82] width 14 height 14
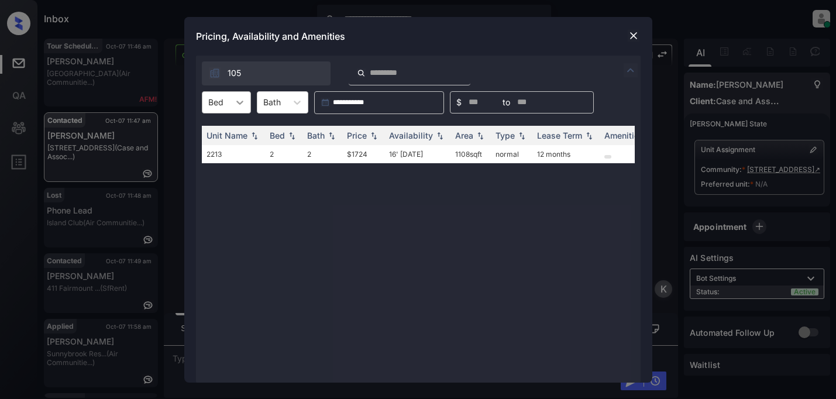
click at [239, 102] on icon at bounding box center [240, 102] width 12 height 12
click at [233, 131] on div "2" at bounding box center [226, 130] width 49 height 21
click at [358, 155] on td "$1724" at bounding box center [363, 154] width 42 height 18
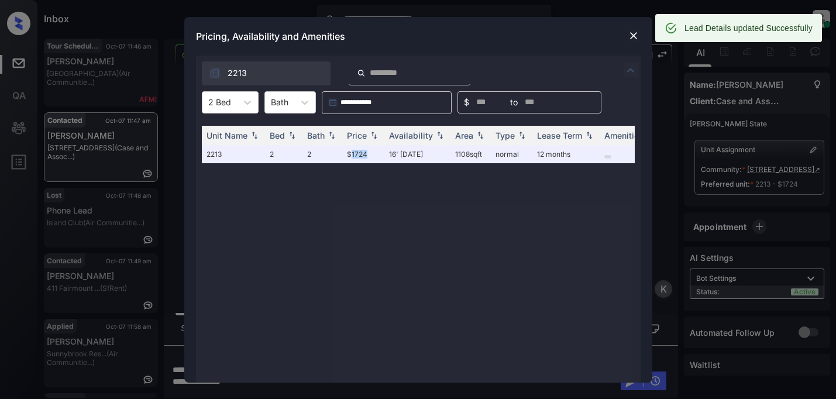
click at [633, 34] on img at bounding box center [634, 36] width 12 height 12
